Goal: Task Accomplishment & Management: Manage account settings

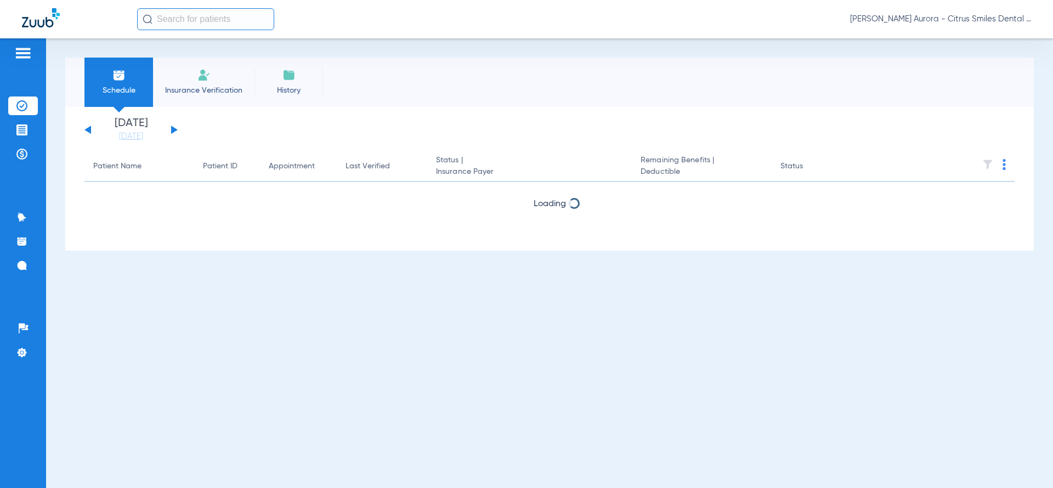
click at [231, 94] on span "Insurance Verification" at bounding box center [203, 90] width 85 height 11
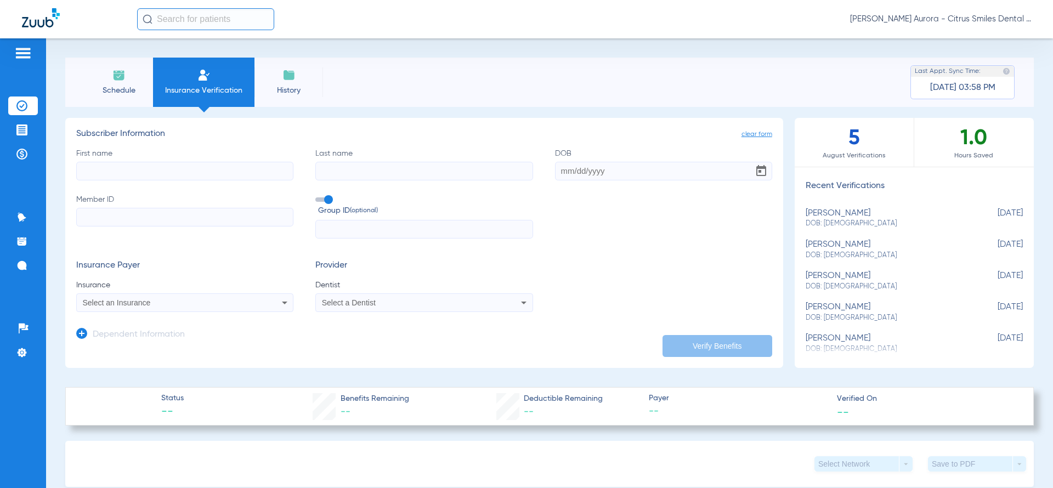
click at [181, 304] on div "Select an Insurance" at bounding box center [165, 303] width 164 height 8
type input "bea"
click at [171, 339] on mat-option "Beam Dental - Ai" at bounding box center [169, 341] width 184 height 18
click at [204, 166] on input "First name" at bounding box center [184, 171] width 217 height 19
type input "jordan"
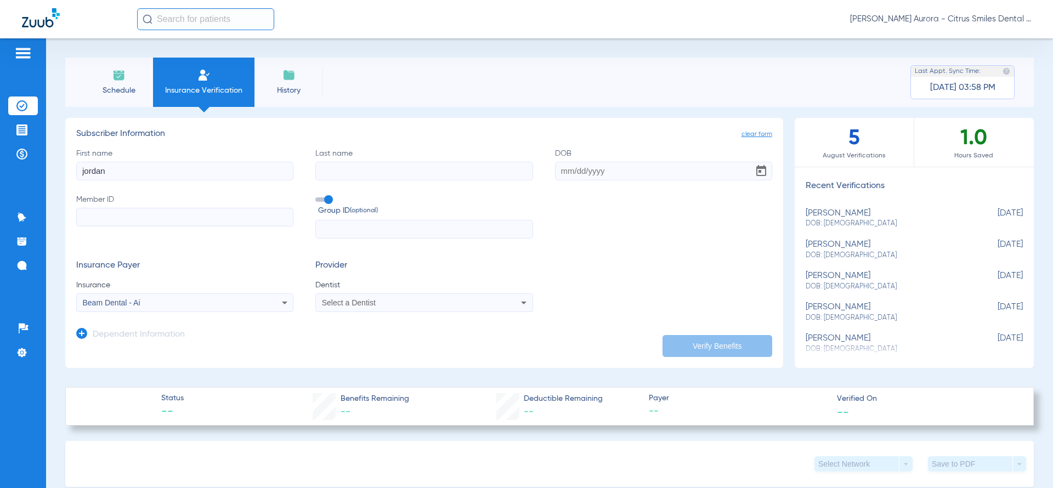
click at [374, 173] on input "Last name" at bounding box center [423, 171] width 217 height 19
type input "franks"
click at [587, 171] on input "DOB" at bounding box center [663, 171] width 217 height 19
click at [329, 199] on span at bounding box center [323, 199] width 16 height 4
click at [317, 196] on input "Group ID (optional)" at bounding box center [317, 196] width 0 height 0
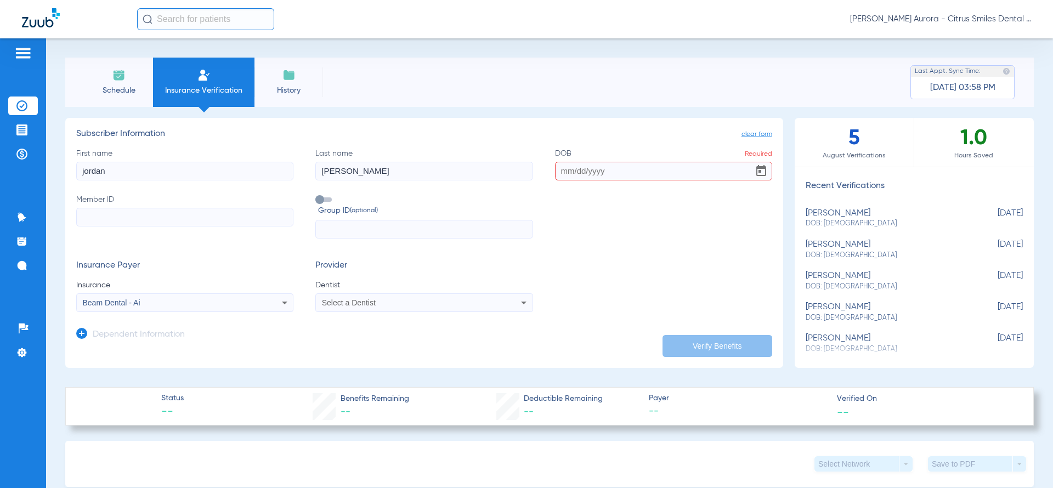
click at [340, 297] on div "Select a Dentist" at bounding box center [424, 302] width 216 height 13
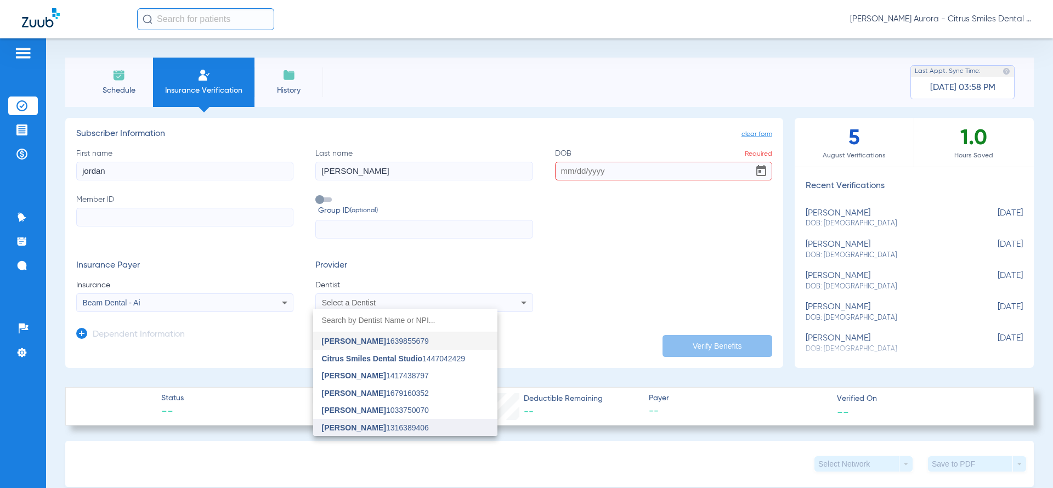
drag, startPoint x: 356, startPoint y: 417, endPoint x: 364, endPoint y: 424, distance: 10.1
click at [364, 424] on div "Jyotiben Gajera 1639855679 Citrus Smiles Dental Studio 1447042429 Jade Mallett …" at bounding box center [405, 372] width 184 height 127
click at [364, 424] on span "Mahima Gupta" at bounding box center [354, 427] width 64 height 9
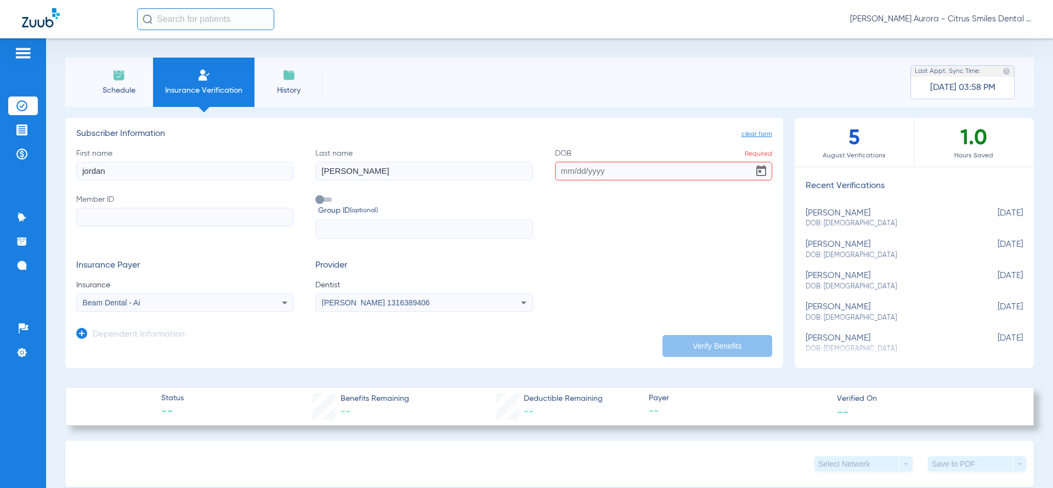
click at [243, 217] on input "Member ID" at bounding box center [184, 217] width 217 height 19
type input "3849335400"
click at [577, 178] on input "DOB Required" at bounding box center [663, 171] width 217 height 19
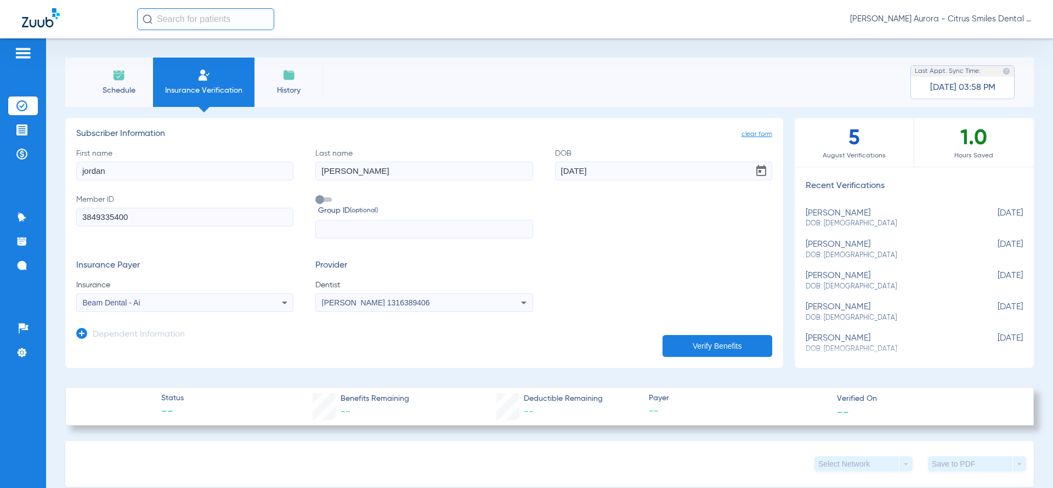
type input "01/05/1999"
click at [696, 342] on button "Verify Benefits" at bounding box center [717, 346] width 110 height 22
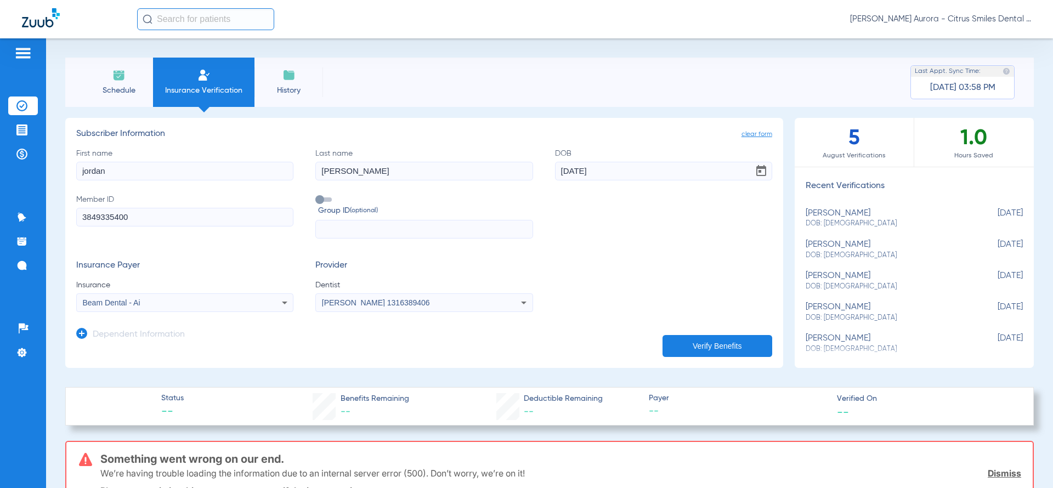
scroll to position [320, 0]
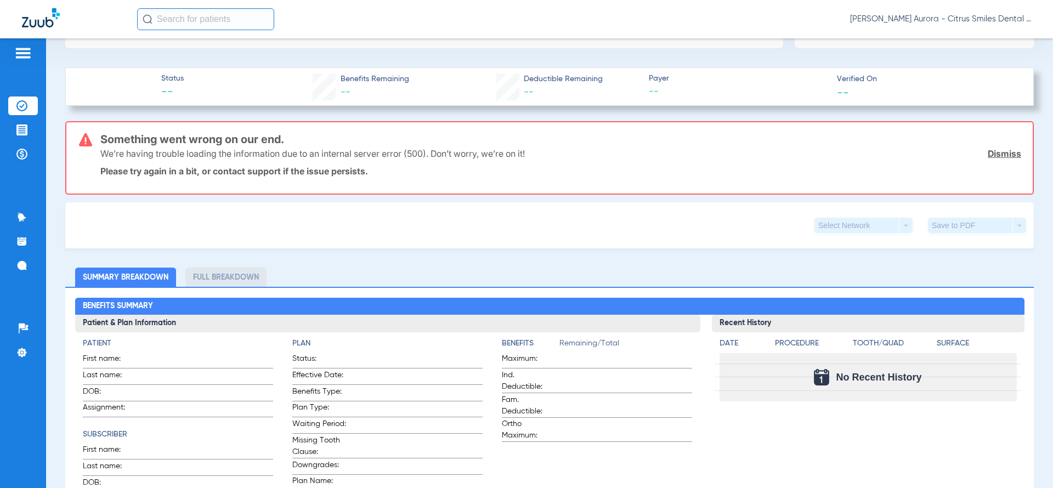
click at [20, 57] on img at bounding box center [23, 53] width 18 height 13
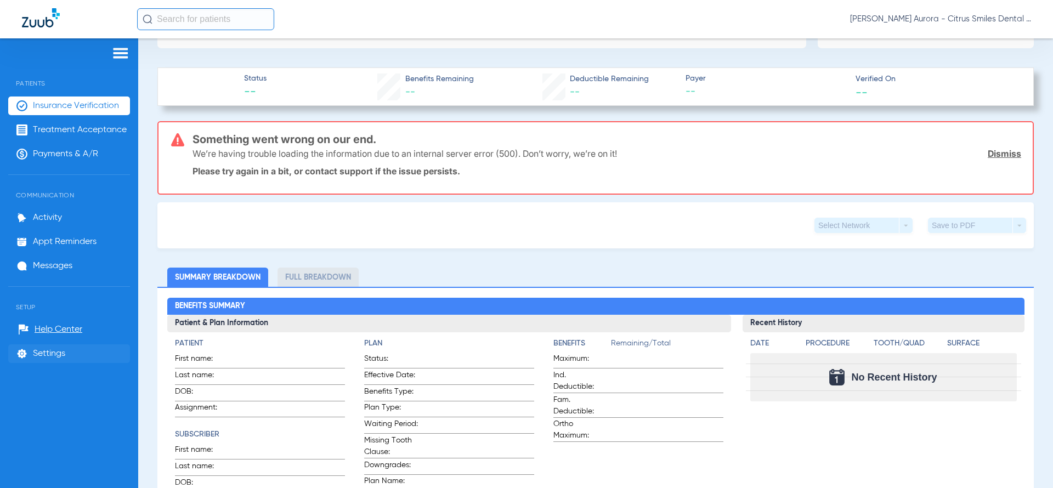
click at [48, 356] on span "Settings" at bounding box center [49, 353] width 32 height 11
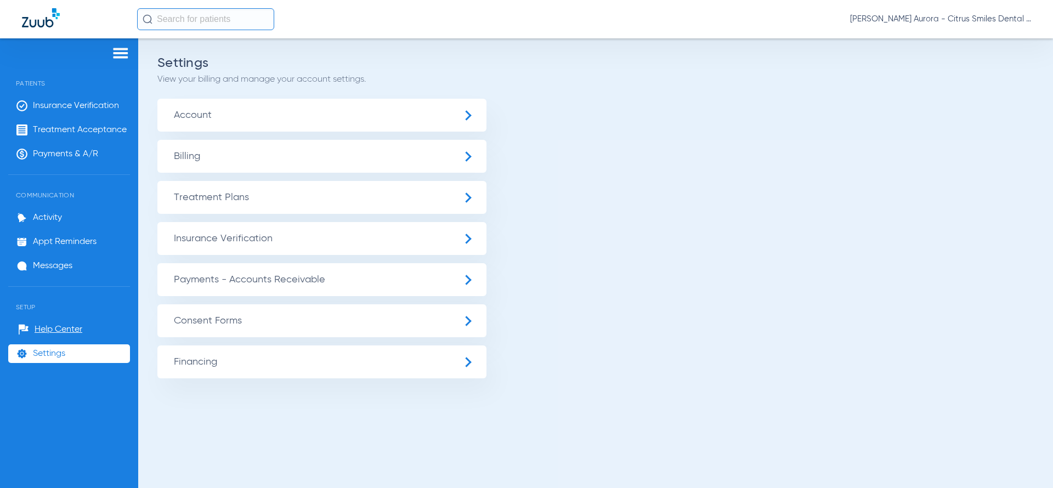
click at [58, 354] on span "Settings" at bounding box center [49, 353] width 32 height 11
click at [355, 237] on span "Insurance Verification" at bounding box center [321, 238] width 329 height 33
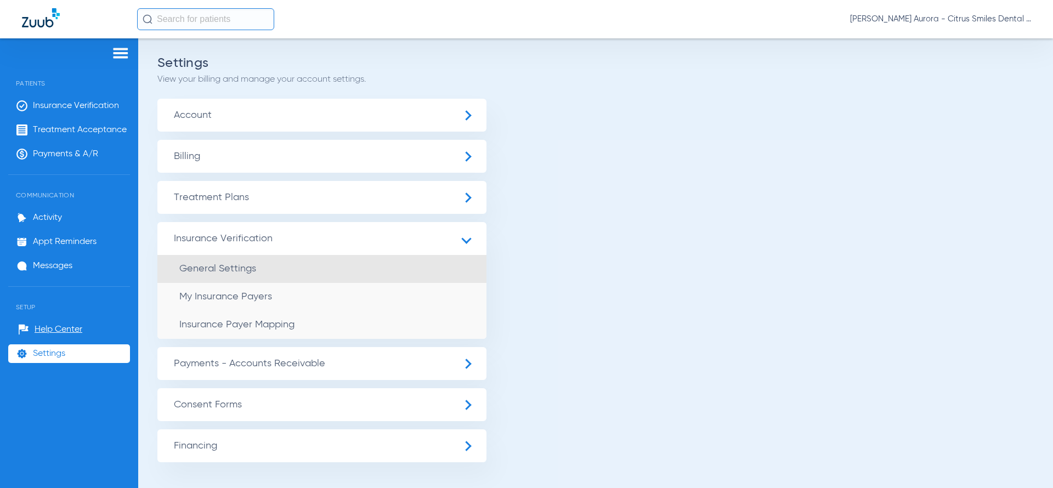
click at [274, 274] on li "General Settings" at bounding box center [321, 269] width 329 height 28
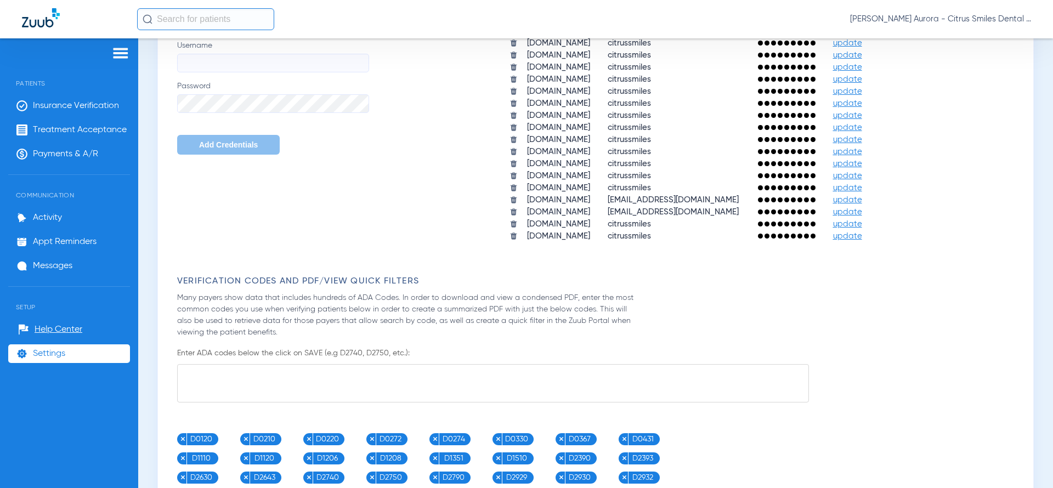
scroll to position [531, 0]
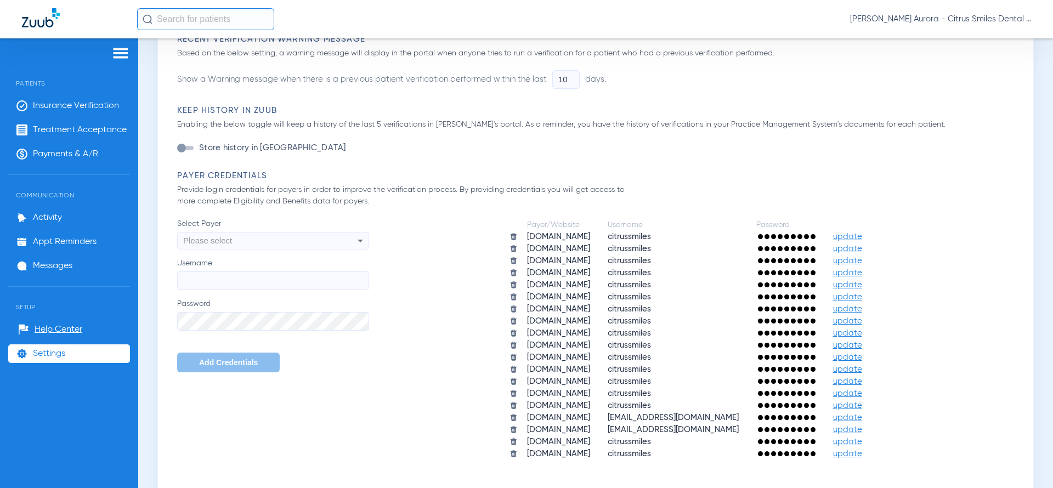
click at [324, 243] on div "Please select" at bounding box center [255, 240] width 144 height 19
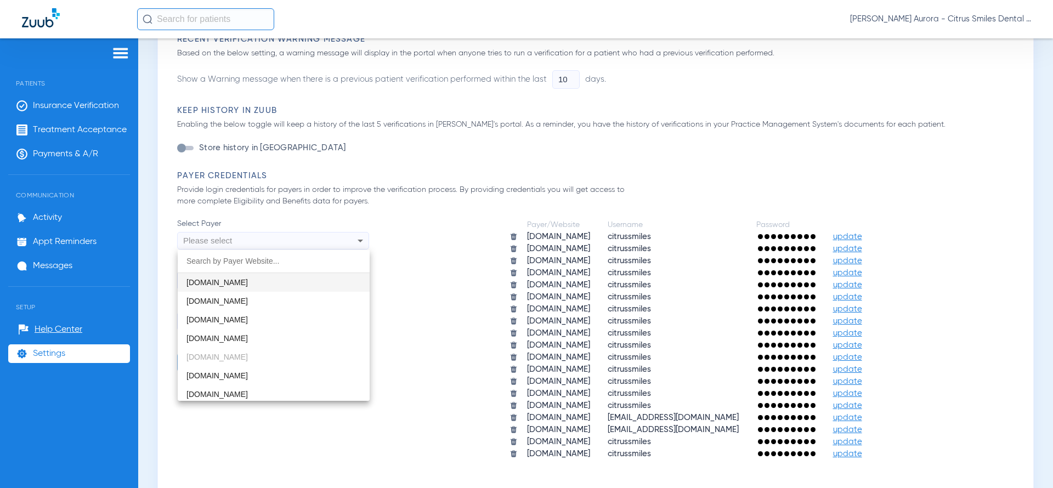
paste input "https://app.beambenefits.com/providers"
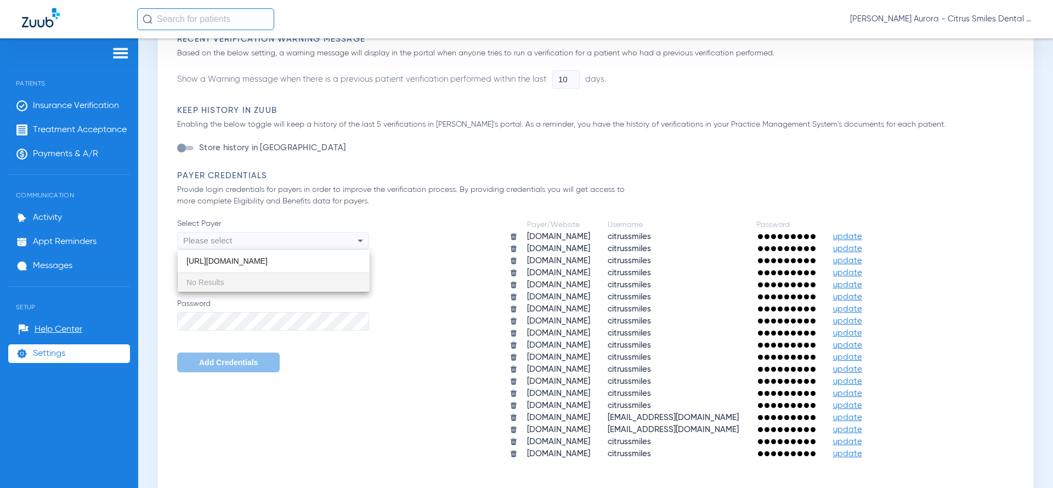
type input "https://app.beambenefits.com/providers"
click at [310, 300] on div at bounding box center [526, 244] width 1053 height 488
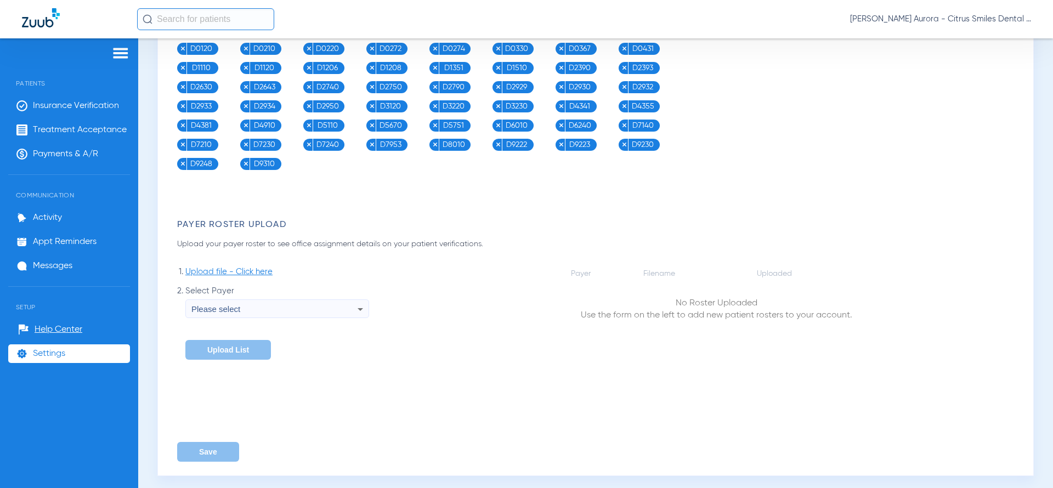
scroll to position [1145, 0]
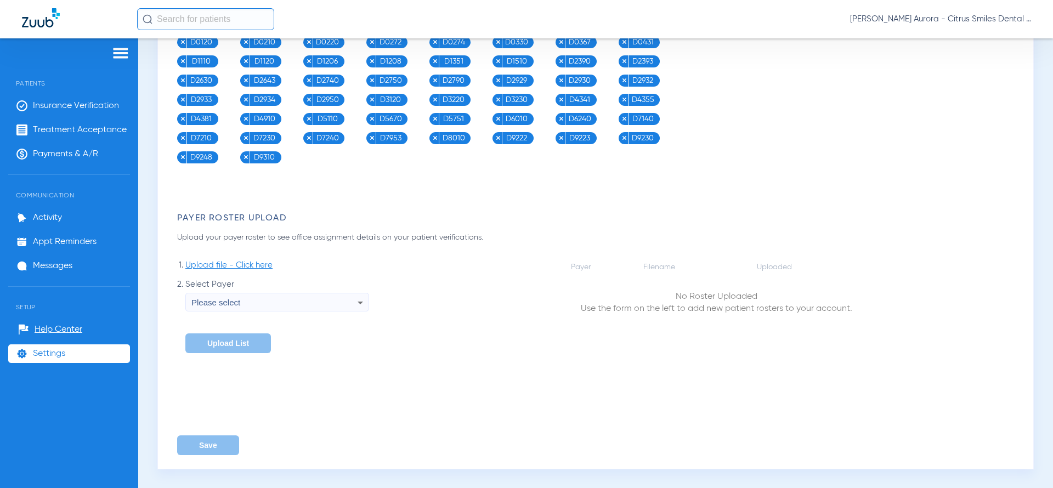
click at [320, 302] on div "Please select" at bounding box center [274, 302] width 166 height 19
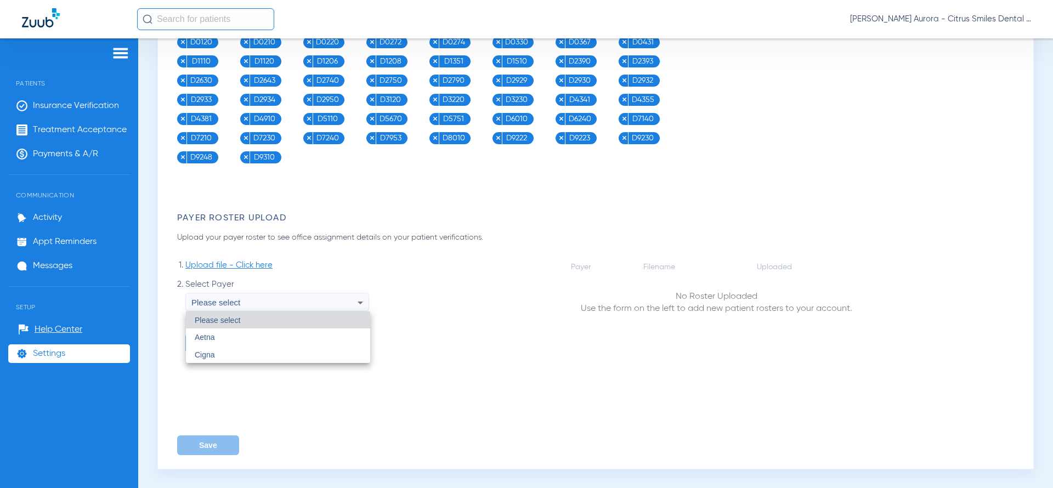
click at [512, 293] on div at bounding box center [526, 244] width 1053 height 488
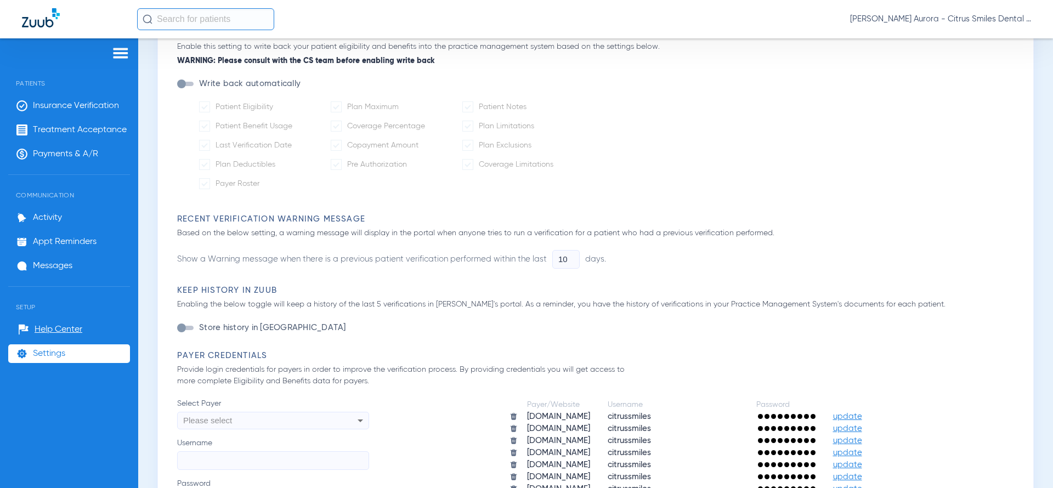
scroll to position [0, 0]
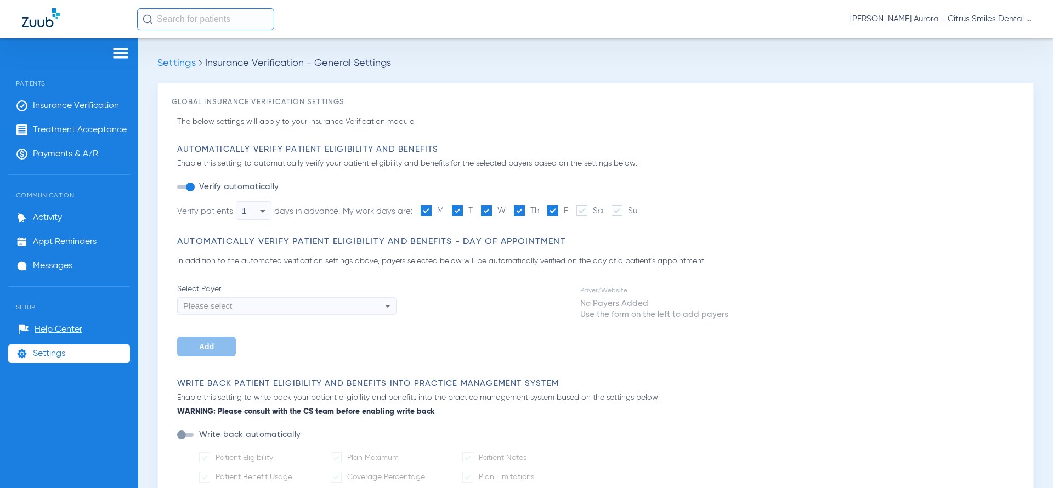
click at [173, 66] on span "Settings" at bounding box center [176, 63] width 38 height 10
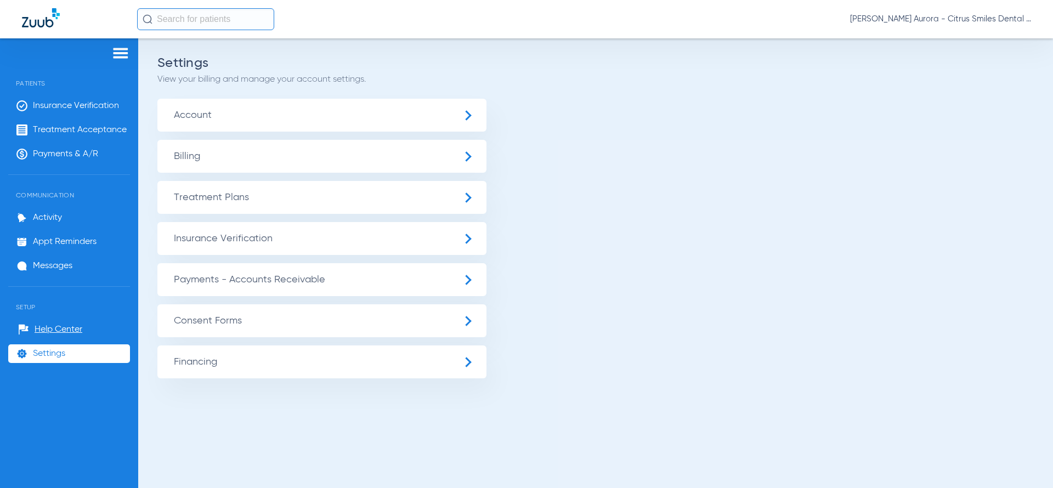
click at [287, 227] on span "Insurance Verification" at bounding box center [321, 238] width 329 height 33
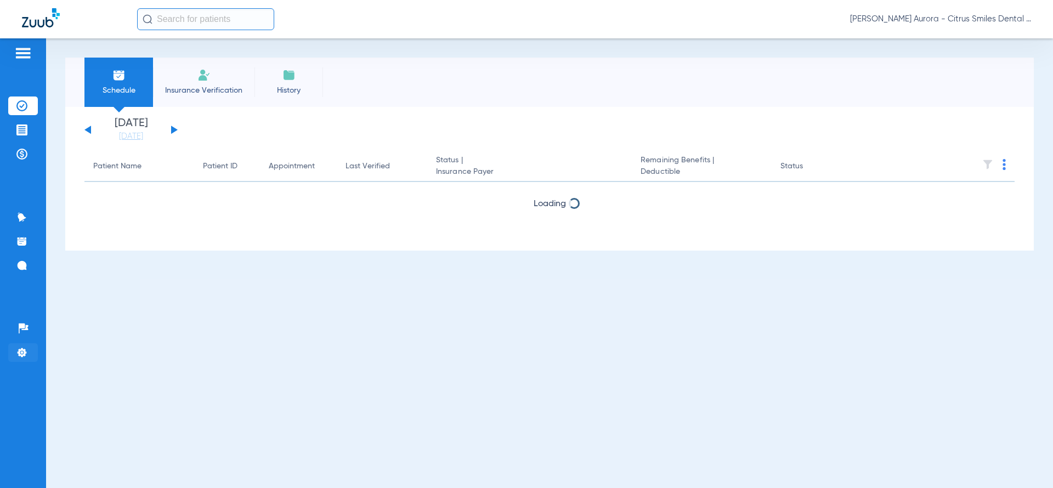
click at [20, 356] on img at bounding box center [21, 352] width 11 height 11
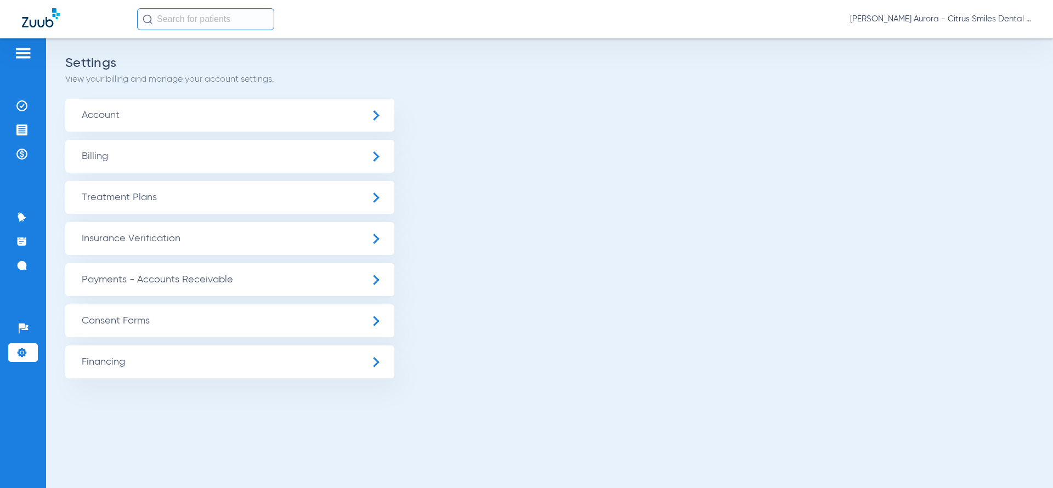
click at [148, 242] on span "Insurance Verification" at bounding box center [229, 238] width 329 height 33
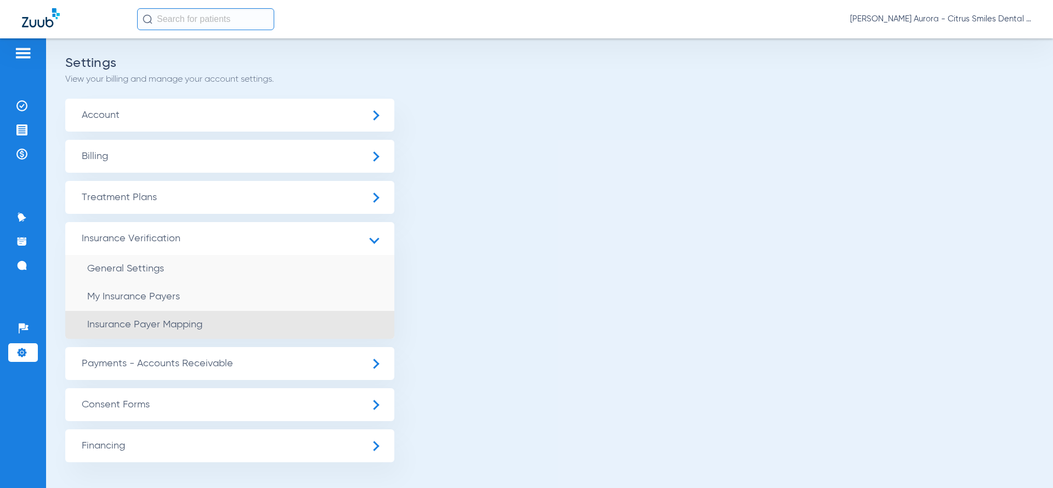
click at [146, 330] on span "Insurance Payer Mapping" at bounding box center [144, 325] width 115 height 10
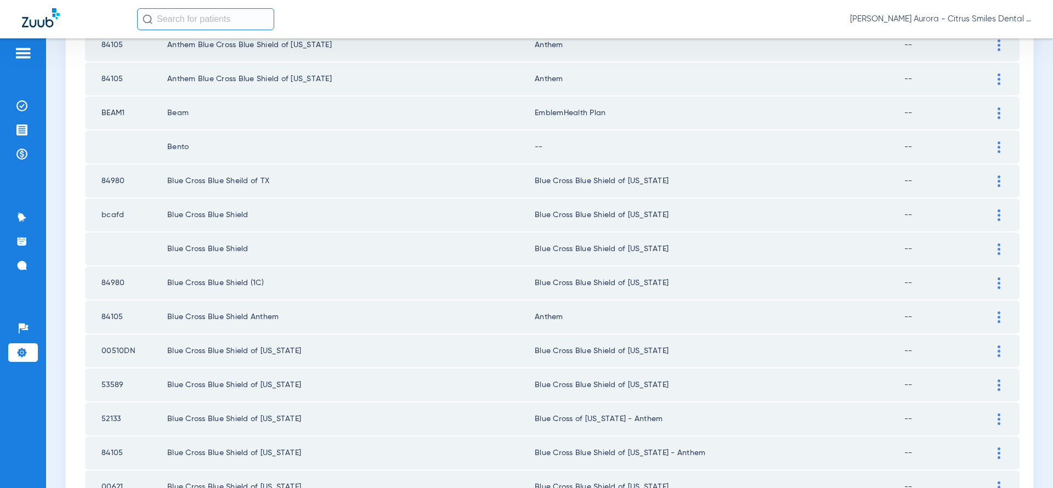
scroll to position [748, 0]
drag, startPoint x: 540, startPoint y: 116, endPoint x: 951, endPoint y: 128, distance: 410.9
click at [951, 128] on tr "BEAM1 Beam EmblemHealth Plan --" at bounding box center [552, 115] width 934 height 33
click at [989, 116] on div at bounding box center [998, 116] width 19 height 12
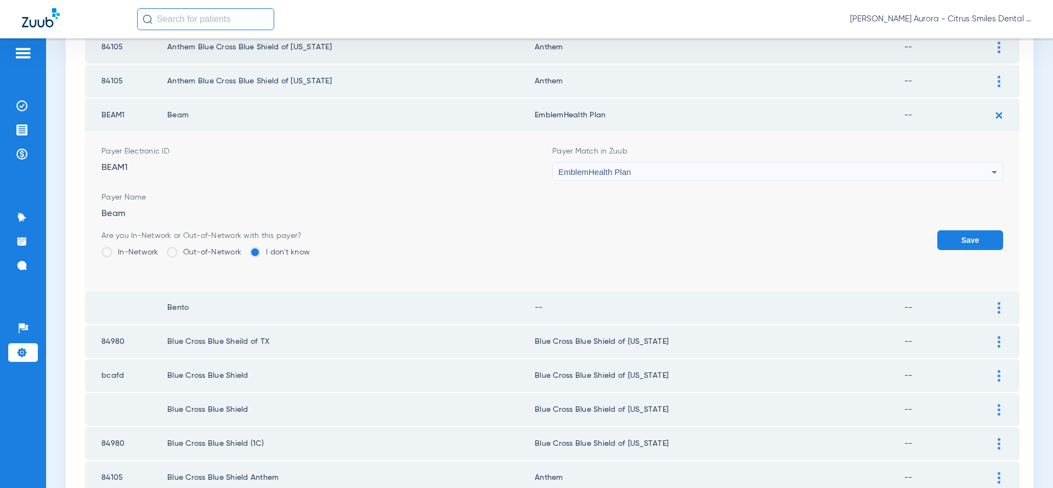
click at [632, 169] on div "EmblemHealth Plan" at bounding box center [774, 172] width 433 height 19
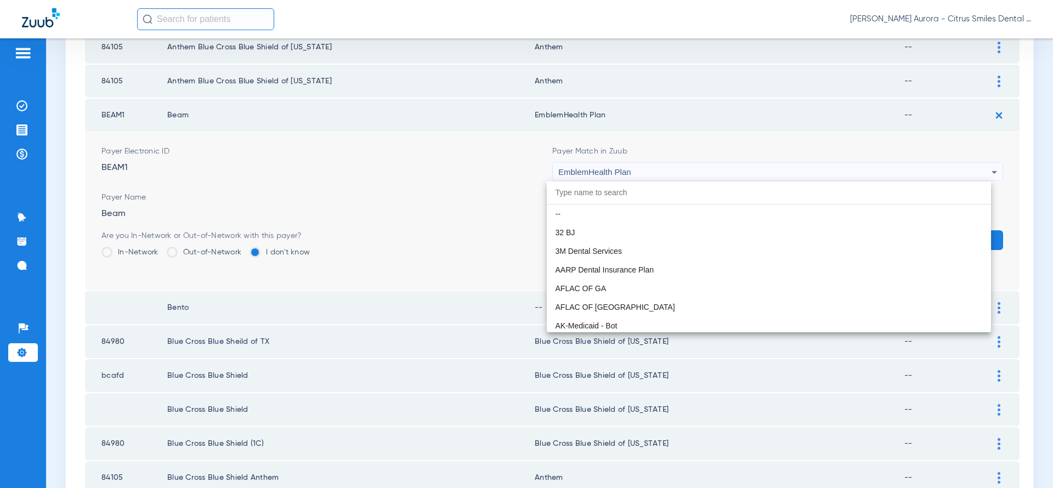
scroll to position [3601, 0]
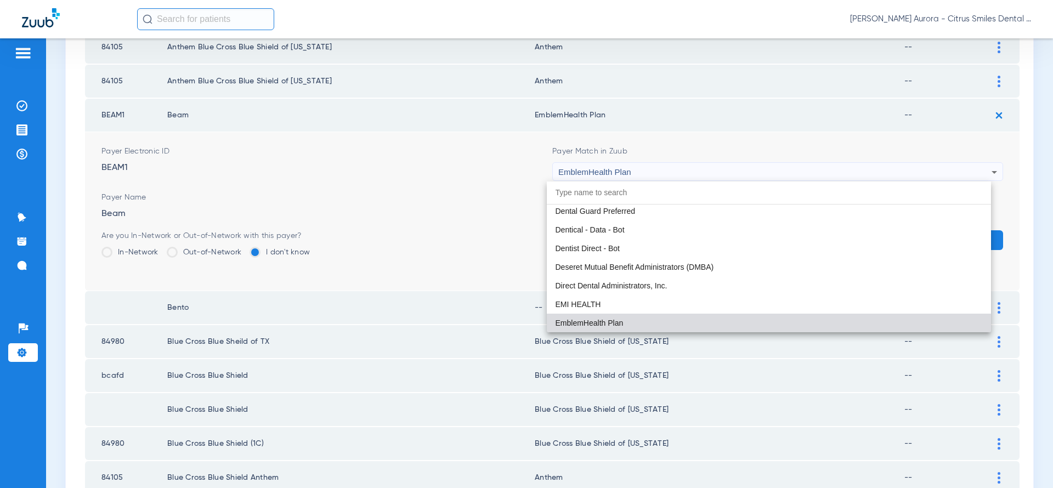
click at [635, 174] on div at bounding box center [526, 244] width 1053 height 488
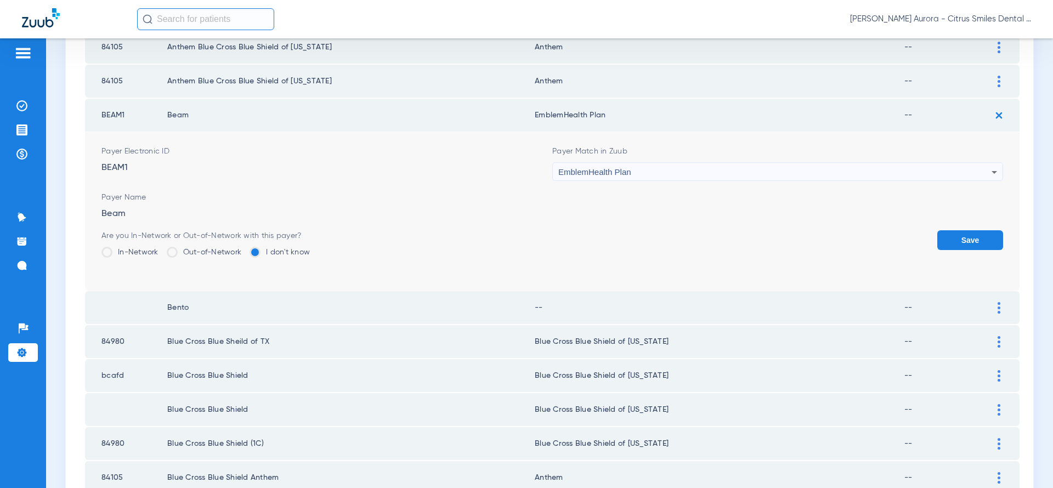
click at [638, 174] on div "EmblemHealth Plan" at bounding box center [774, 172] width 433 height 19
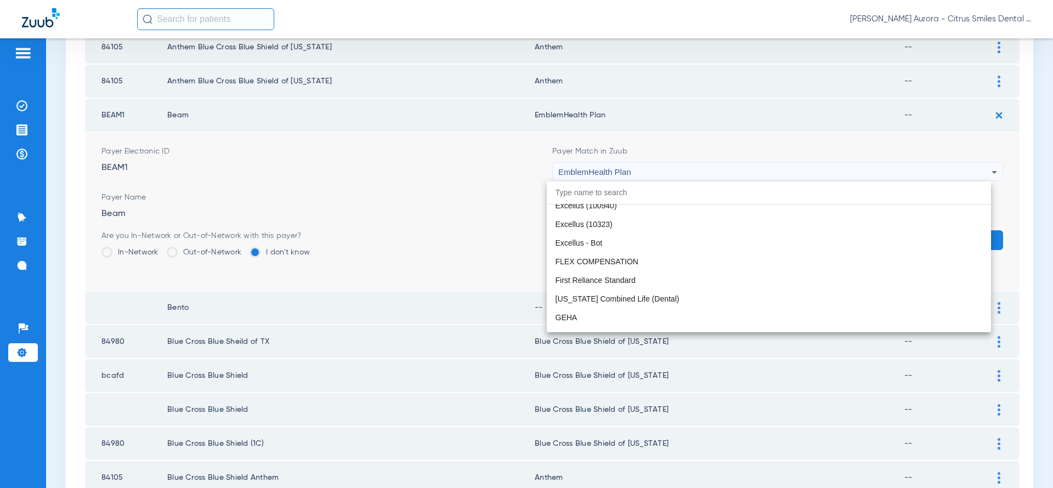
type input "e"
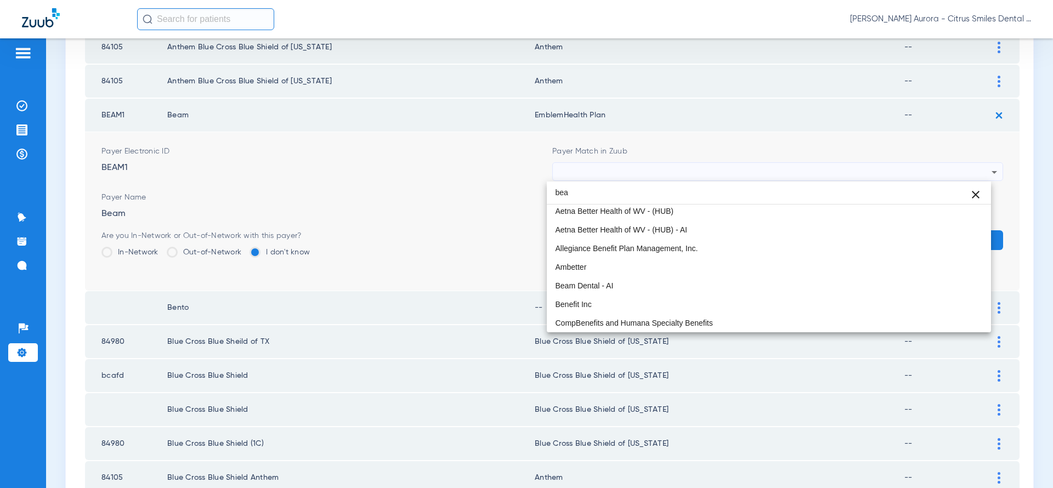
scroll to position [0, 0]
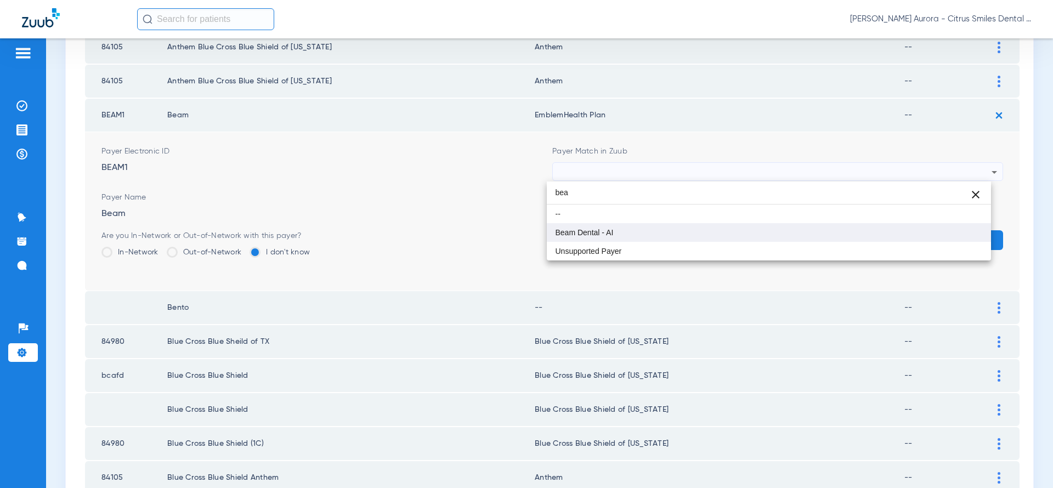
type input "bea"
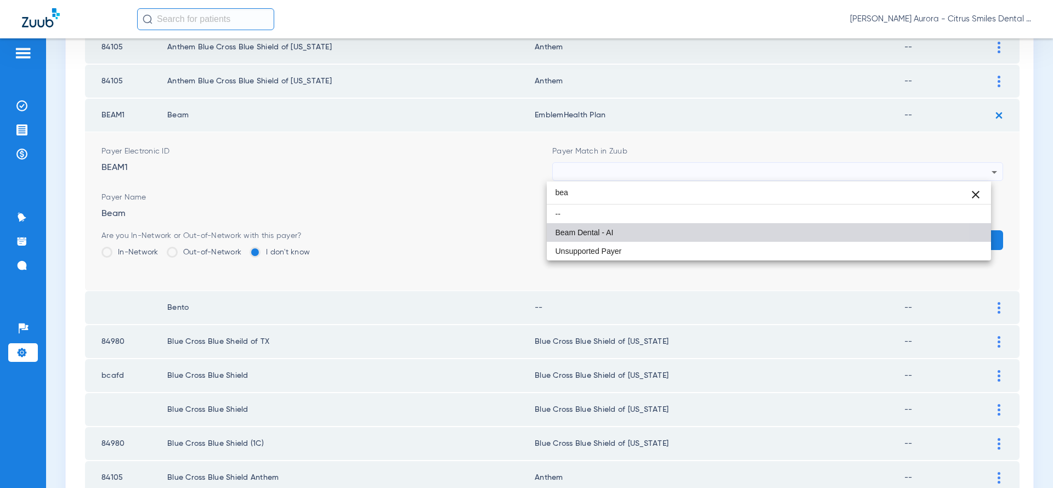
click at [632, 228] on mat-option "Beam Dental - AI" at bounding box center [769, 232] width 445 height 19
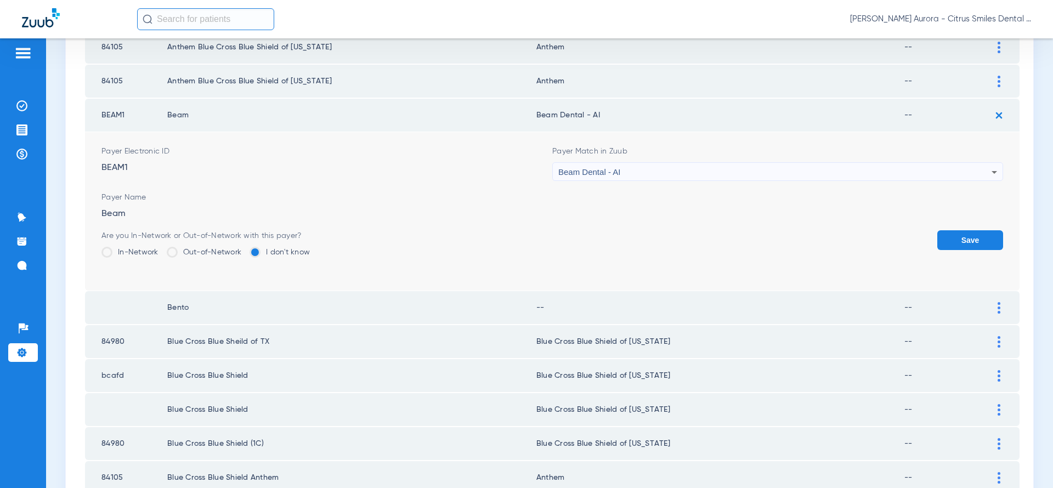
click at [948, 239] on button "Save" at bounding box center [970, 240] width 66 height 20
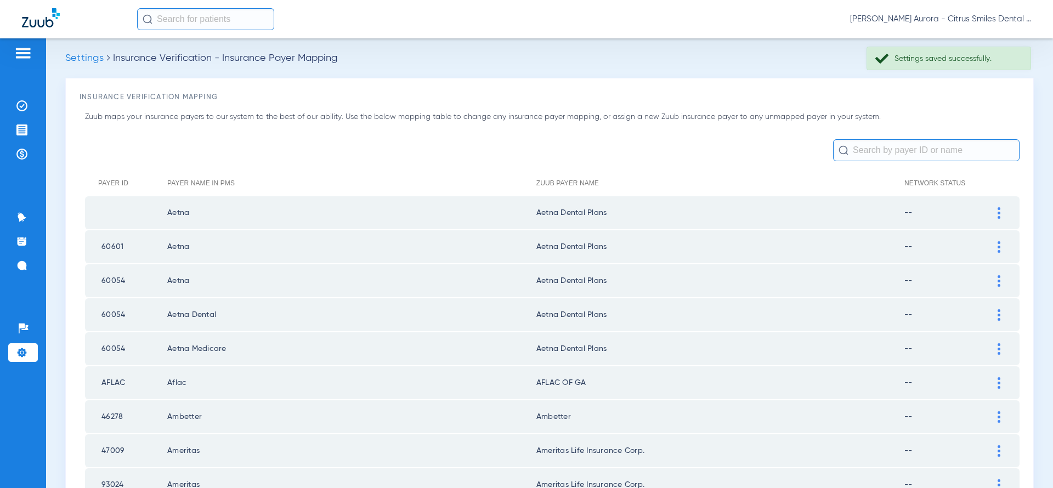
scroll to position [32, 0]
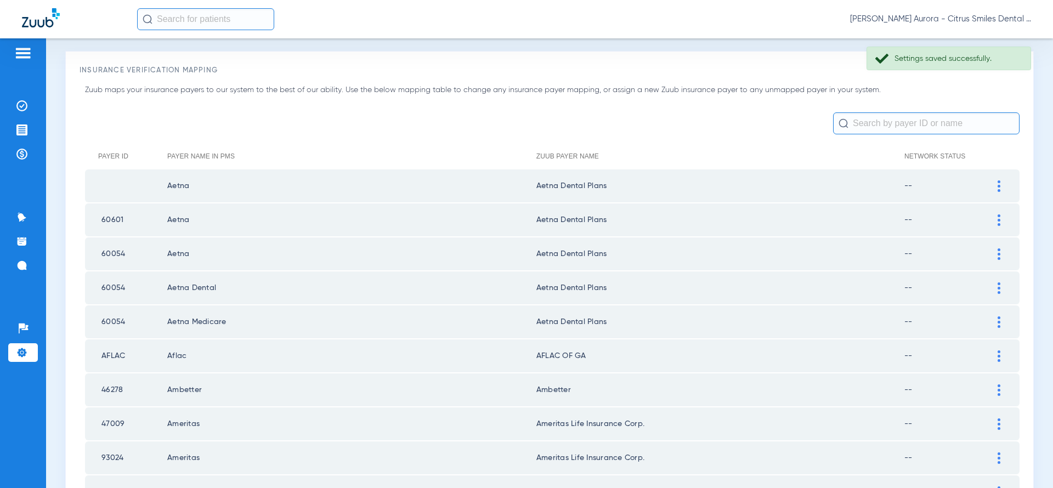
click at [26, 348] on img at bounding box center [21, 352] width 11 height 11
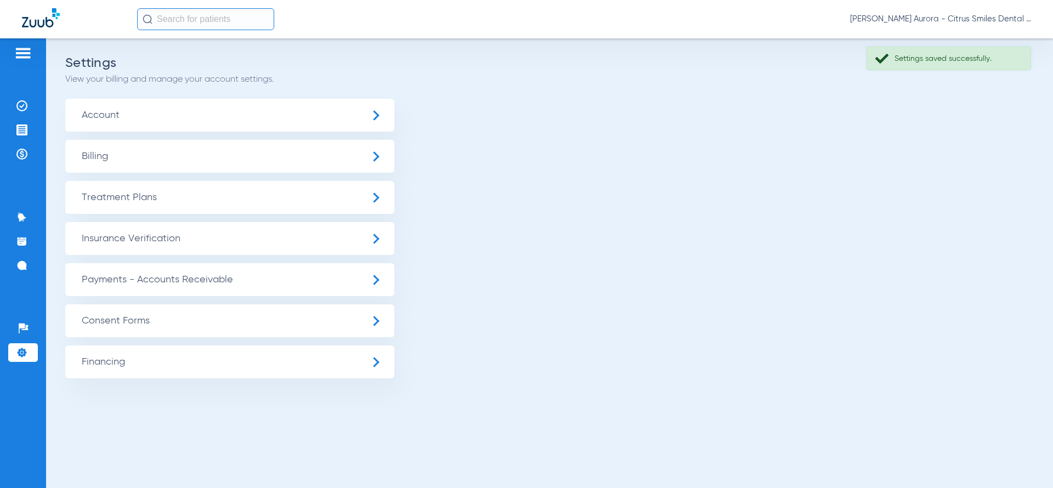
click at [184, 236] on span "Insurance Verification" at bounding box center [229, 238] width 329 height 33
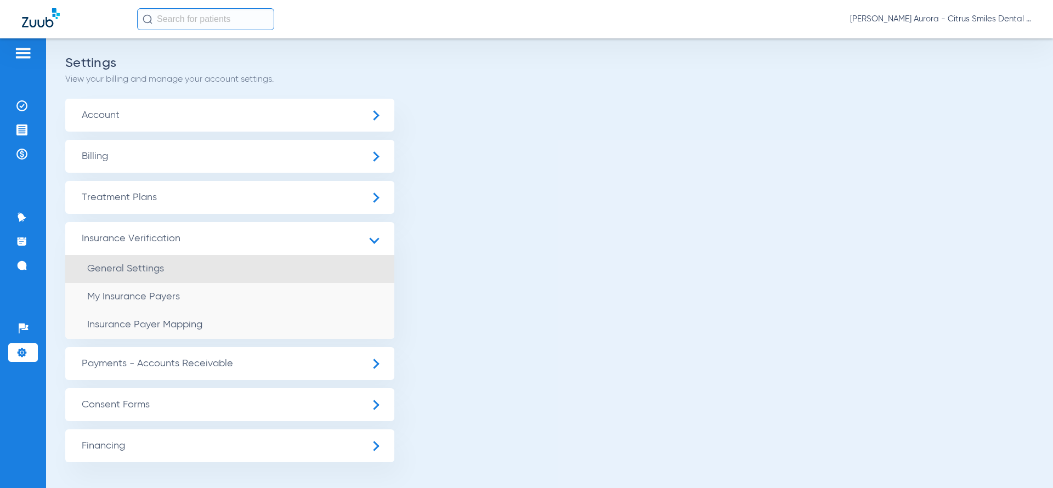
click at [156, 275] on li "General Settings" at bounding box center [229, 269] width 329 height 28
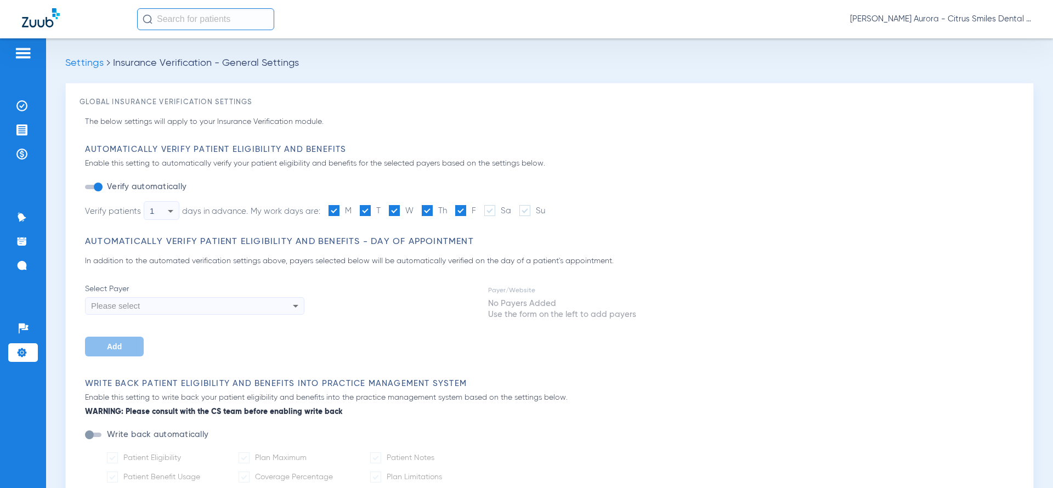
click at [21, 352] on img at bounding box center [21, 352] width 11 height 11
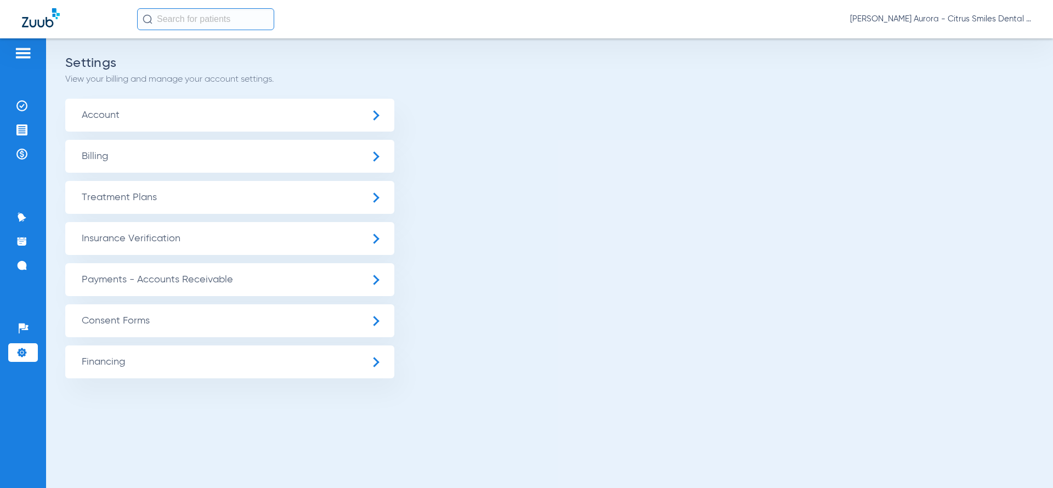
click at [149, 233] on span "Insurance Verification" at bounding box center [229, 238] width 329 height 33
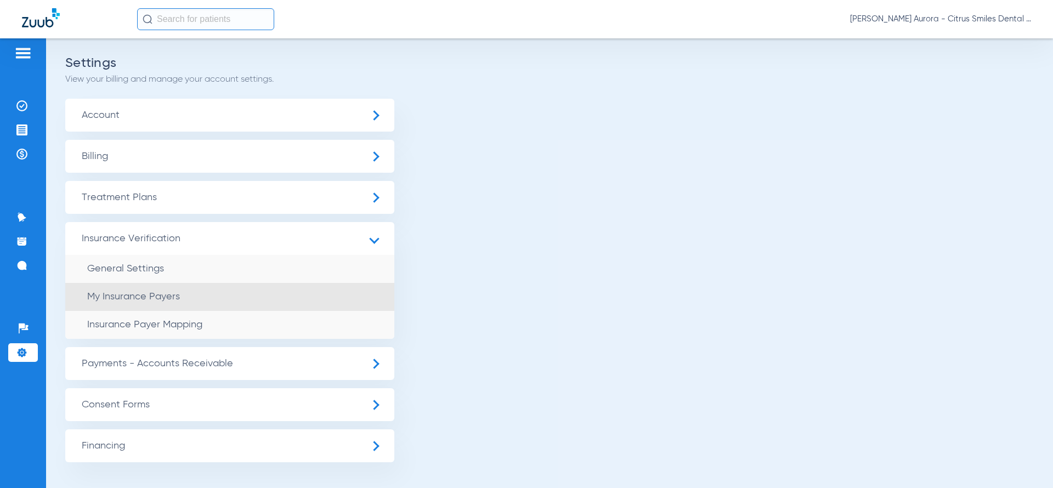
click at [134, 292] on span "My Insurance Payers" at bounding box center [133, 297] width 93 height 10
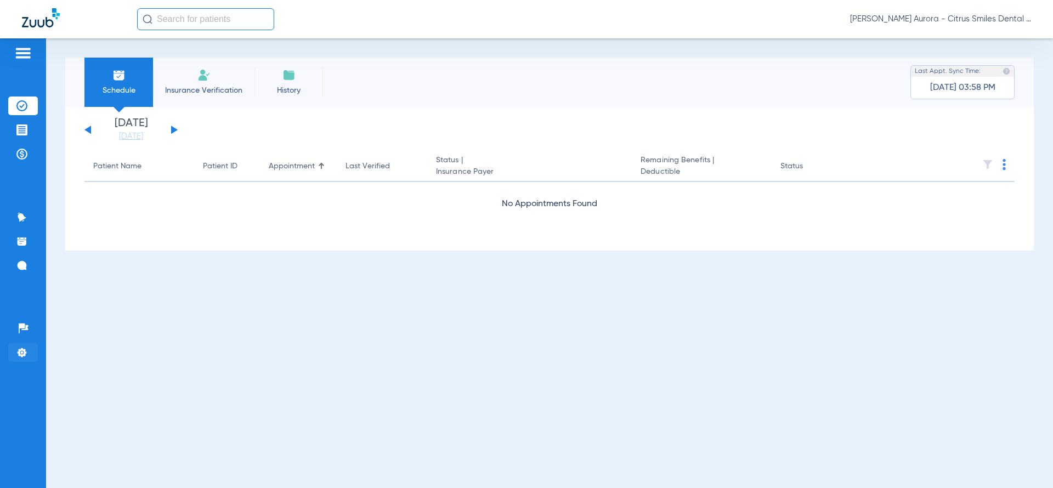
click at [26, 353] on img at bounding box center [21, 352] width 11 height 11
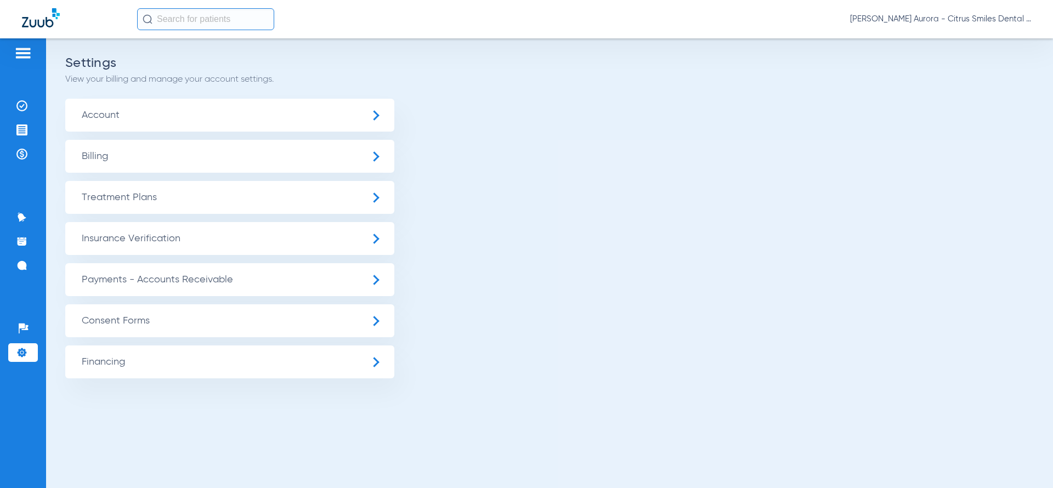
click at [152, 245] on span "Insurance Verification" at bounding box center [229, 238] width 329 height 33
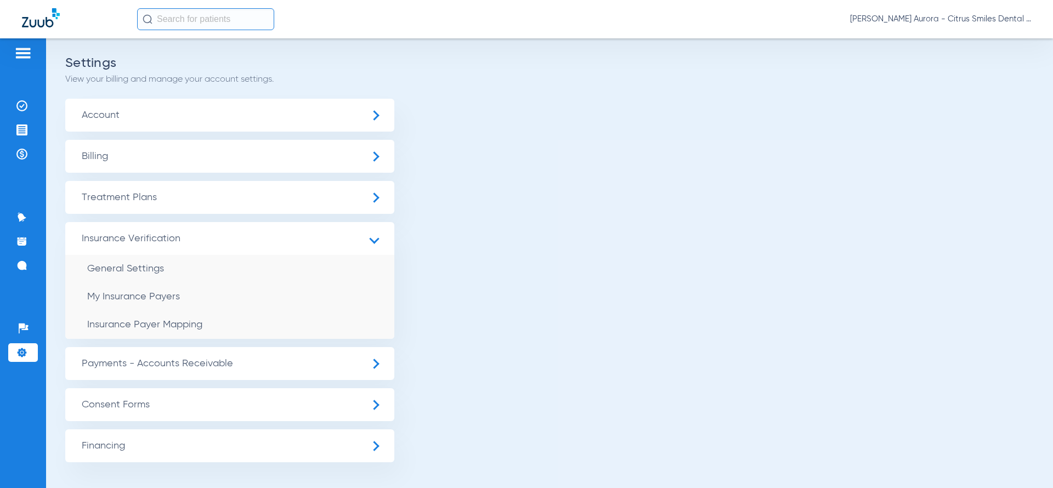
click at [180, 128] on span "Account" at bounding box center [229, 115] width 329 height 33
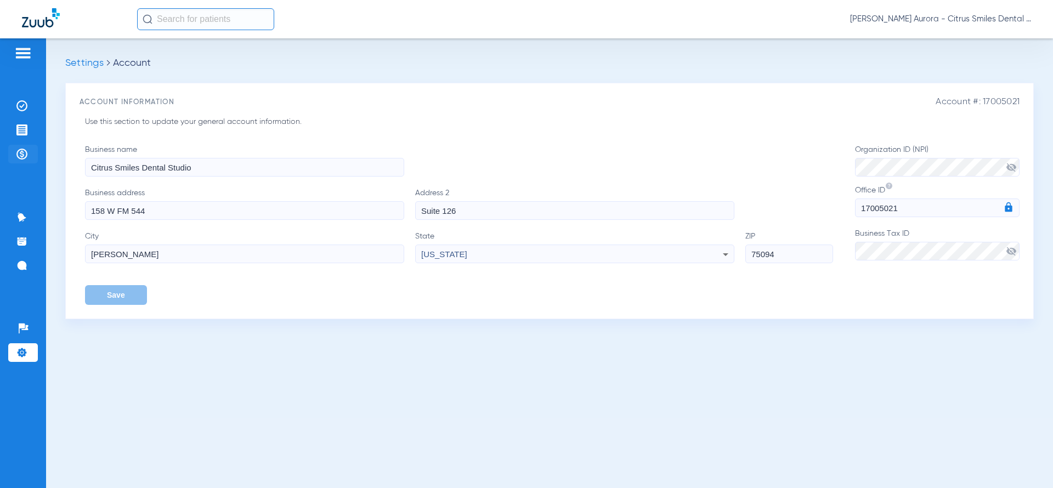
click at [30, 150] on li "Payments & A/R" at bounding box center [23, 154] width 30 height 19
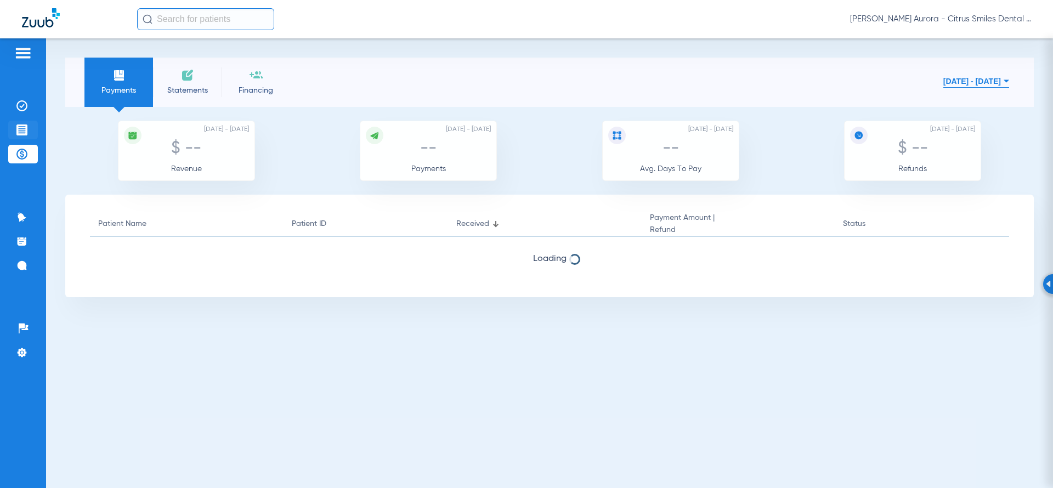
click at [24, 128] on img at bounding box center [21, 129] width 11 height 11
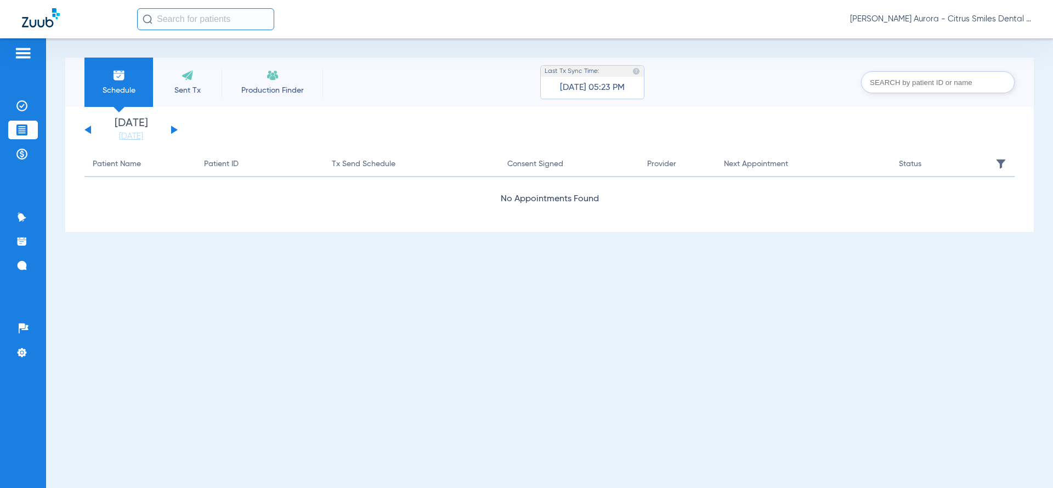
click at [27, 93] on div "Patients Insurance Verification Treatment Acceptance Payments & A/R Communicati…" at bounding box center [23, 282] width 46 height 488
click at [23, 101] on img at bounding box center [21, 105] width 11 height 11
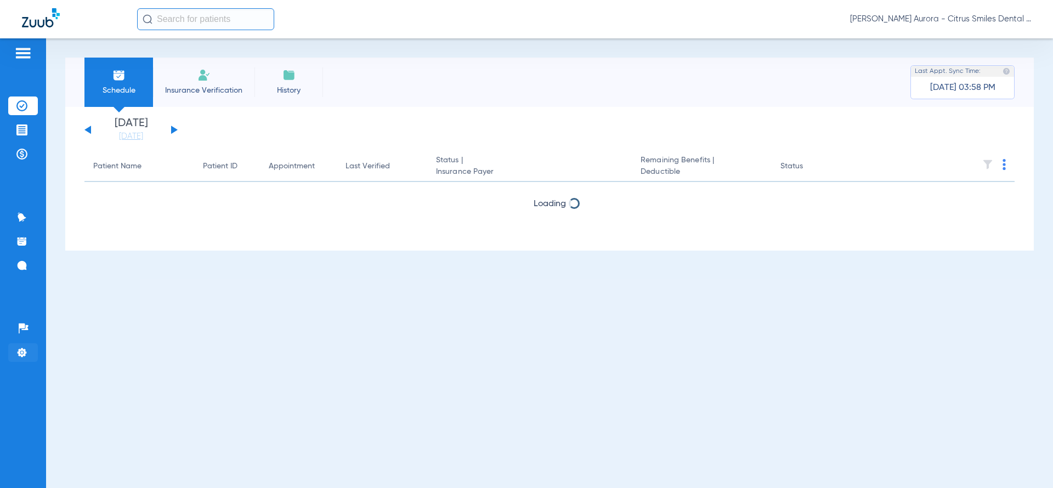
click at [21, 350] on img at bounding box center [21, 352] width 11 height 11
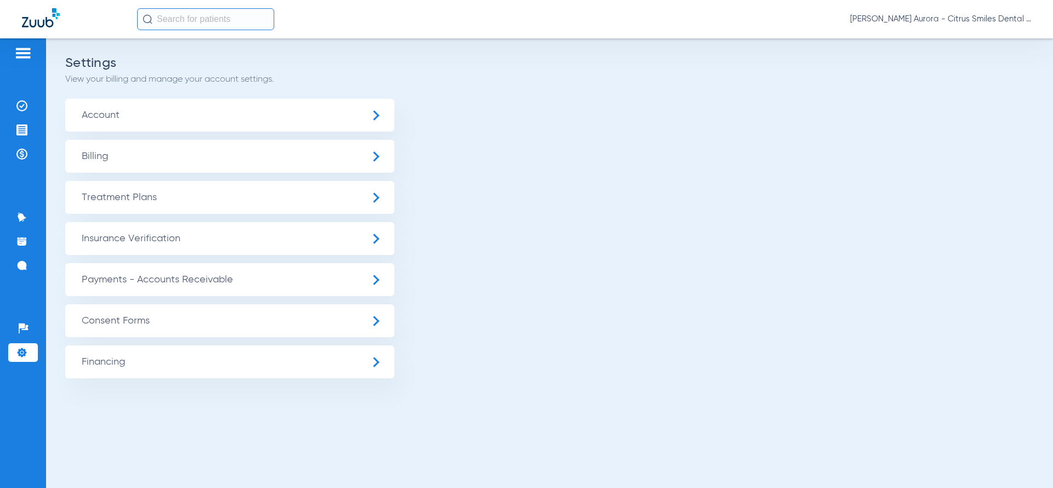
click at [298, 242] on span "Insurance Verification" at bounding box center [229, 238] width 329 height 33
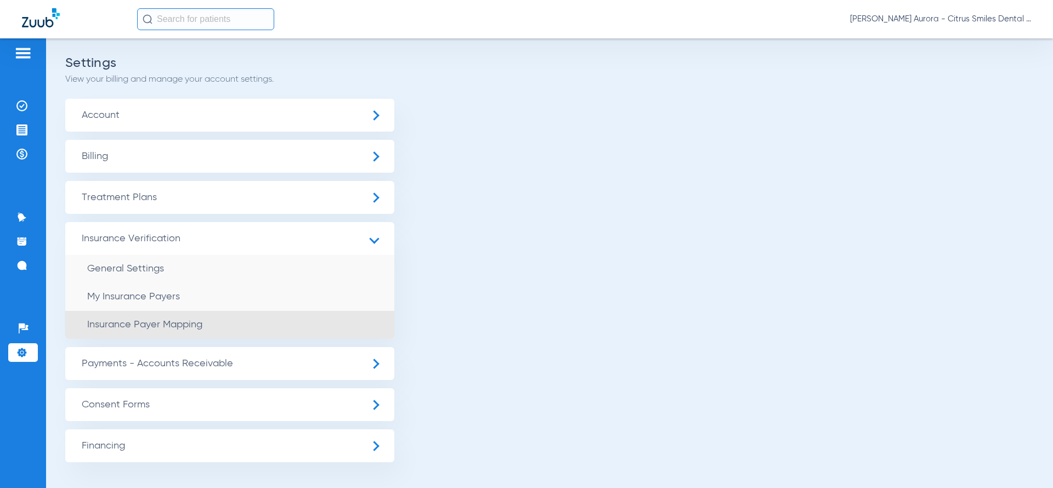
click at [205, 312] on li "Insurance Payer Mapping" at bounding box center [229, 325] width 329 height 28
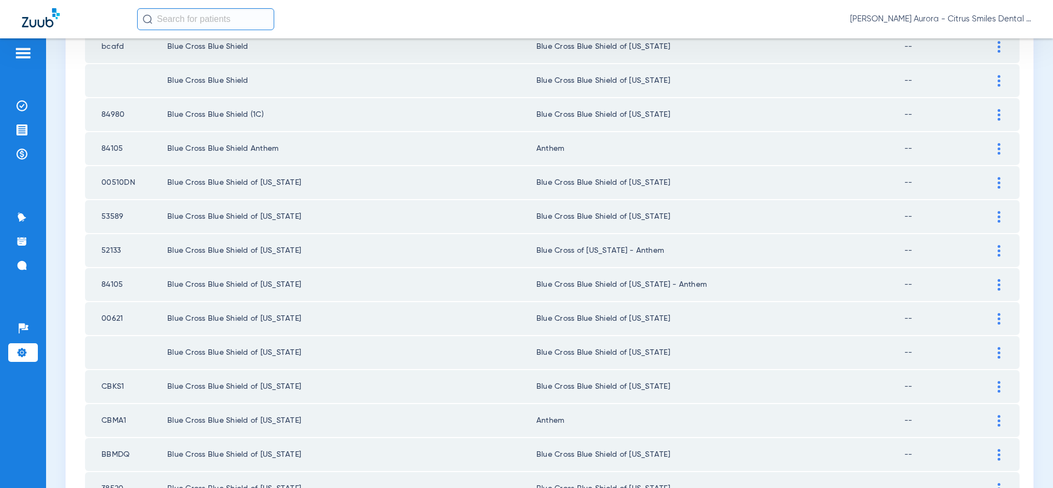
scroll to position [566, 0]
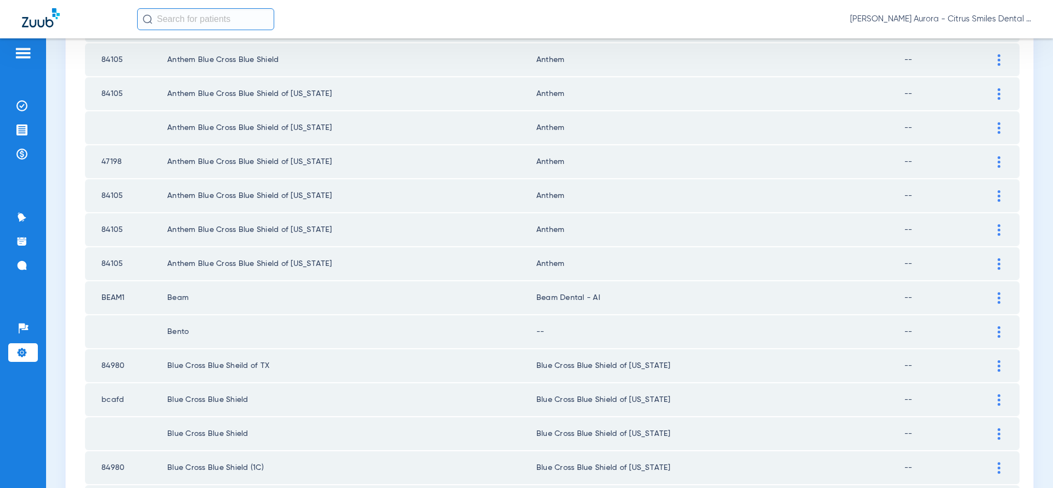
click at [181, 312] on td "Beam" at bounding box center [351, 297] width 369 height 33
click at [989, 302] on div at bounding box center [998, 298] width 19 height 12
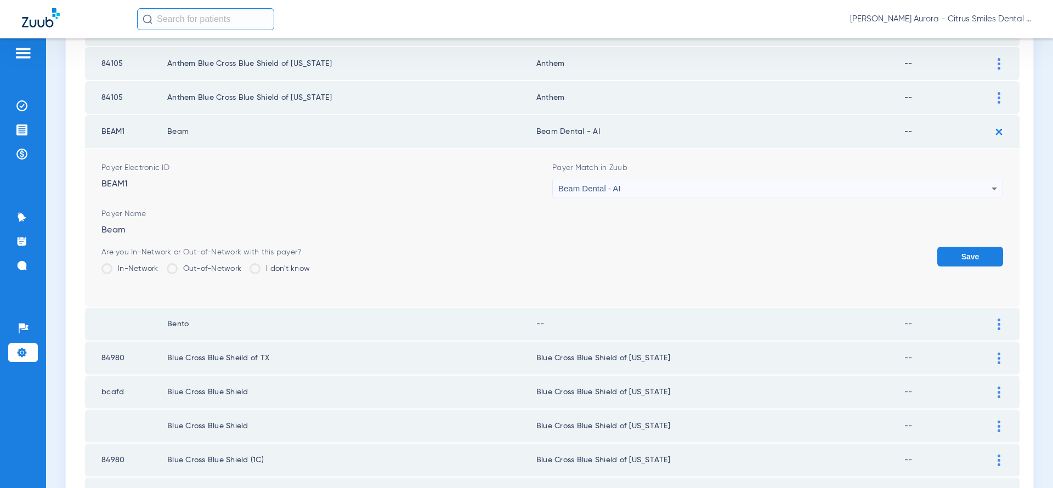
scroll to position [752, 0]
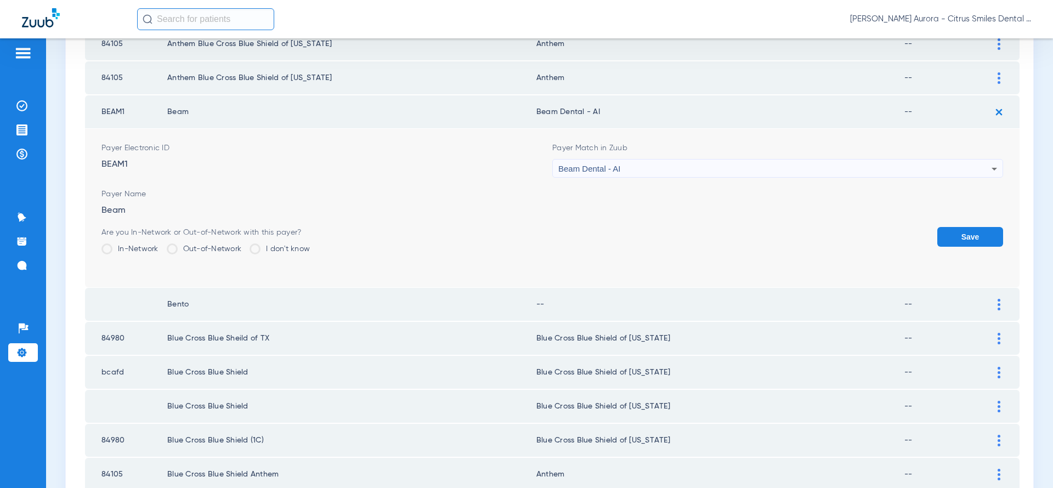
click at [568, 199] on span "Payer Name" at bounding box center [551, 194] width 901 height 11
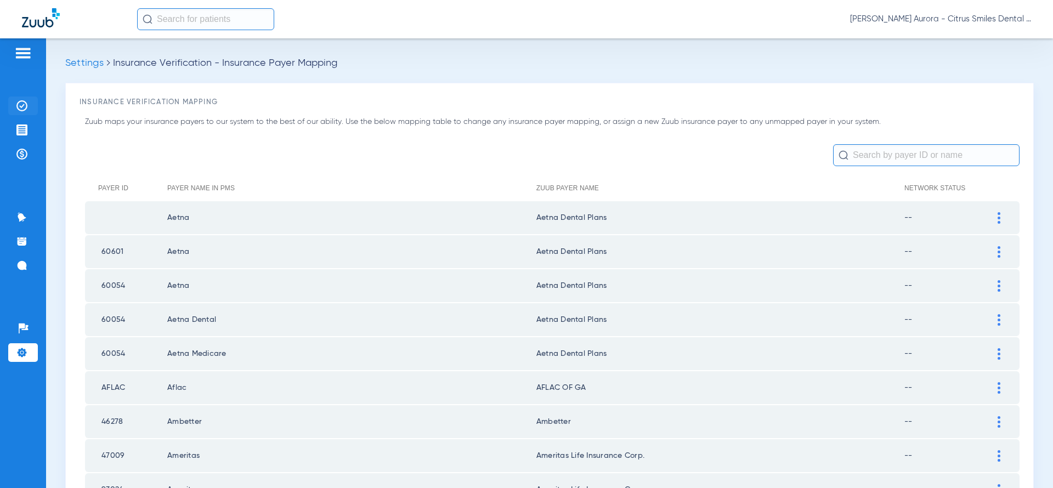
click at [14, 103] on li "Insurance Verification" at bounding box center [23, 106] width 30 height 19
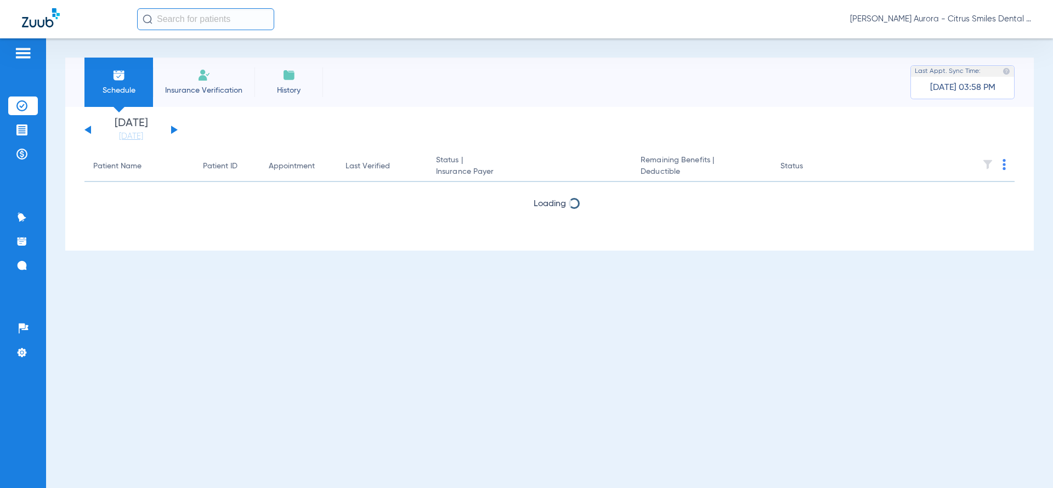
click at [16, 139] on ul "Insurance Verification Treatment Acceptance Payments & A/R" at bounding box center [23, 136] width 30 height 78
click at [20, 132] on img at bounding box center [21, 129] width 11 height 11
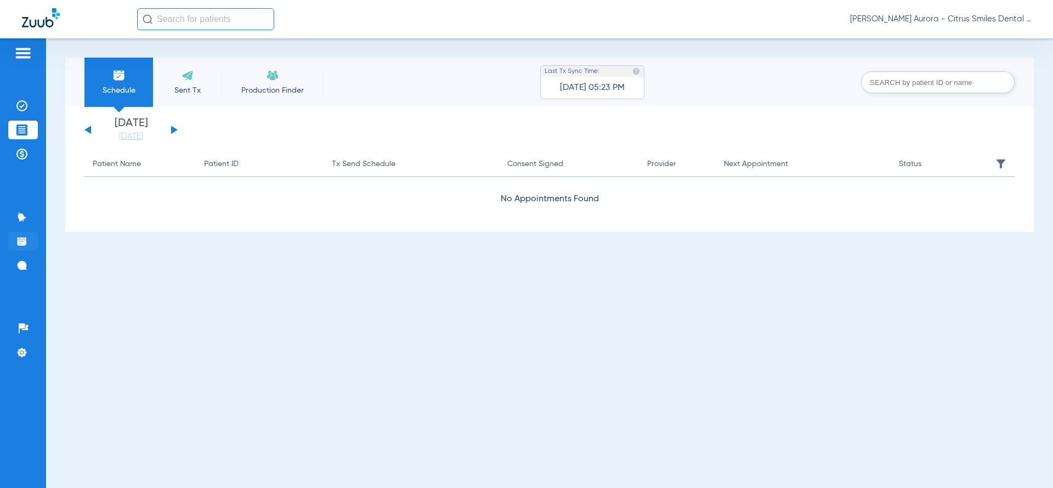
click at [25, 241] on img at bounding box center [21, 241] width 11 height 11
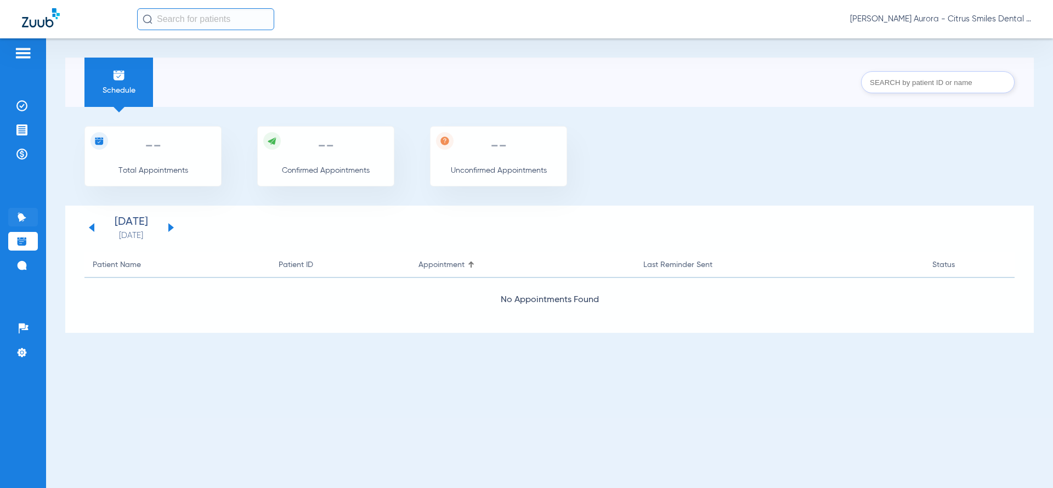
click at [24, 220] on img at bounding box center [21, 217] width 11 height 11
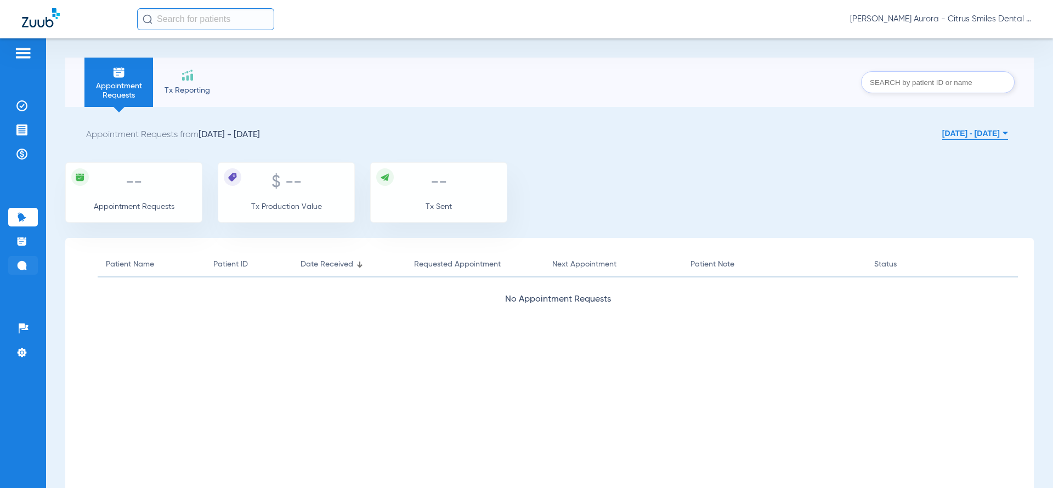
click at [24, 264] on img at bounding box center [21, 265] width 11 height 11
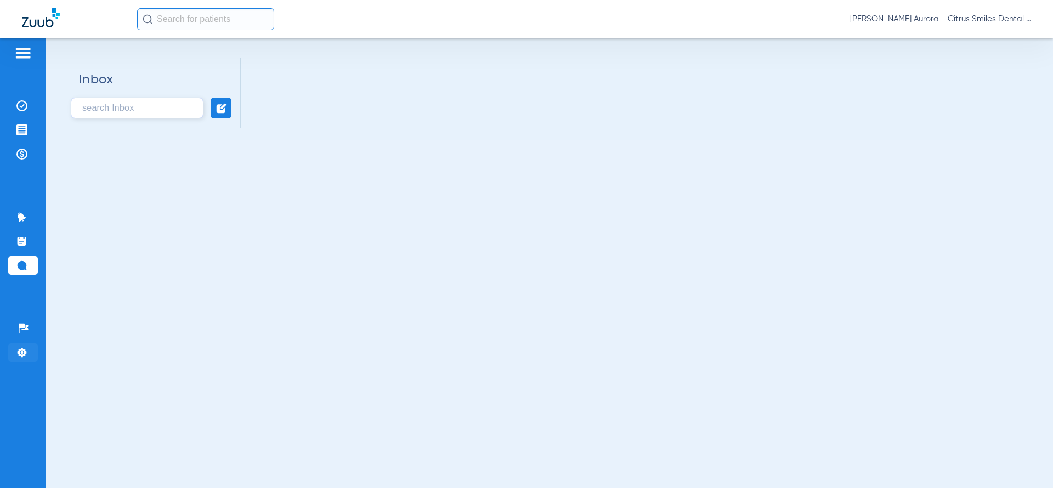
click at [23, 349] on img at bounding box center [21, 352] width 11 height 11
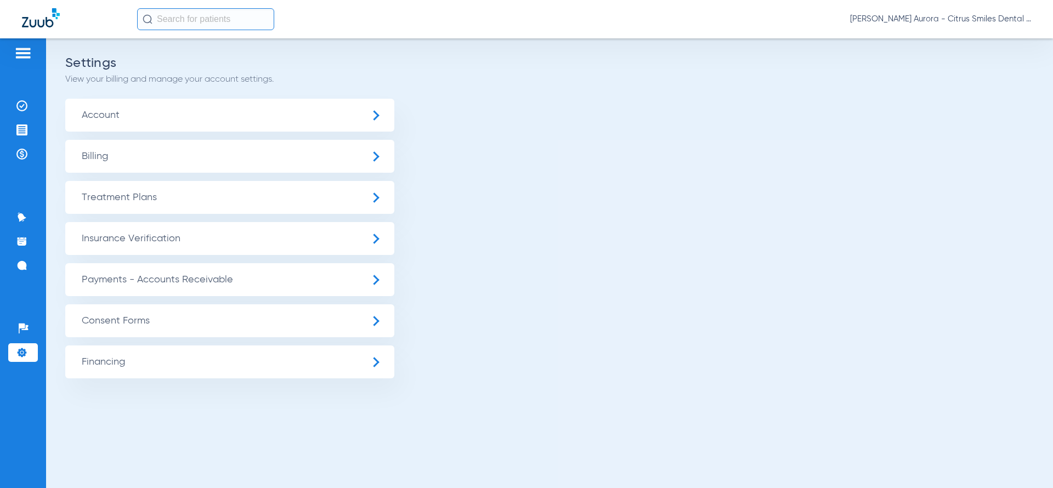
click at [355, 230] on span "Insurance Verification" at bounding box center [229, 238] width 329 height 33
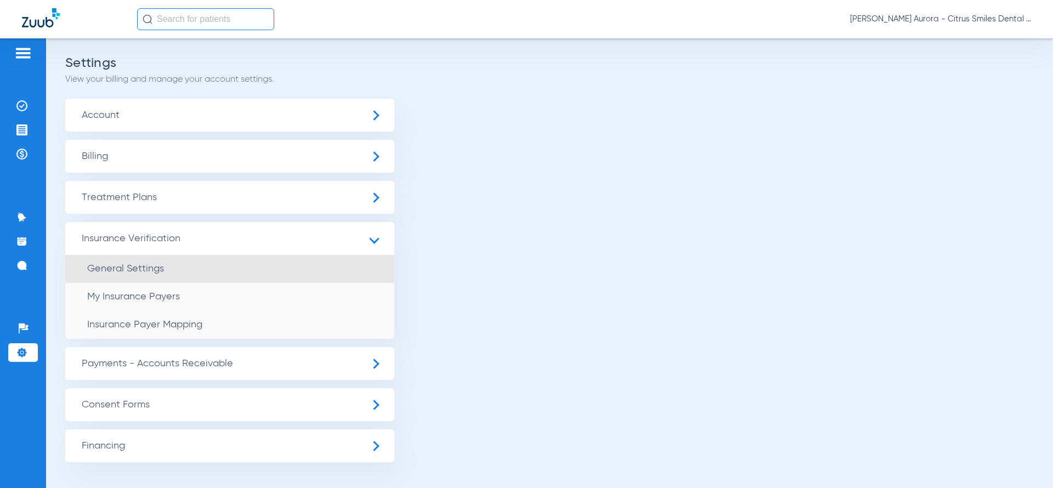
click at [211, 269] on li "General Settings" at bounding box center [229, 269] width 329 height 28
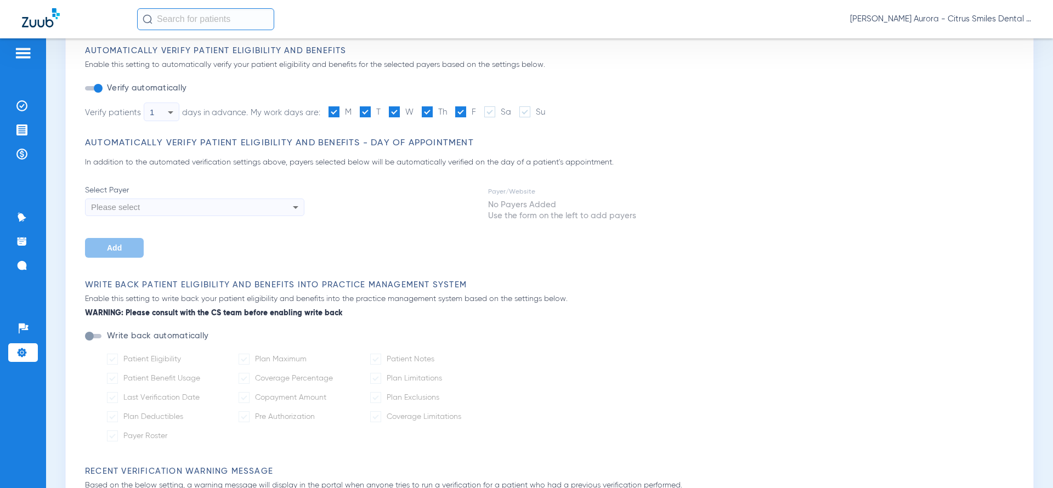
scroll to position [103, 0]
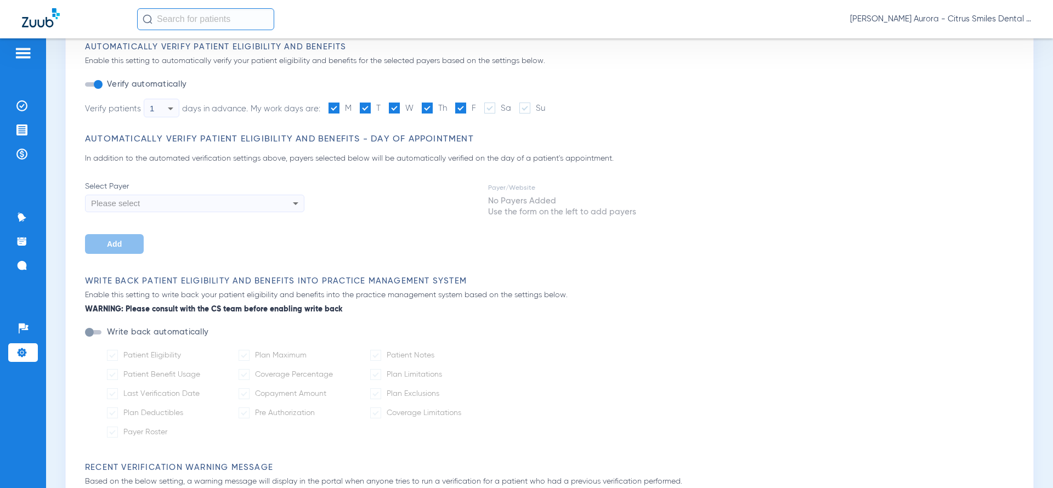
click at [95, 334] on div "button" at bounding box center [93, 332] width 16 height 4
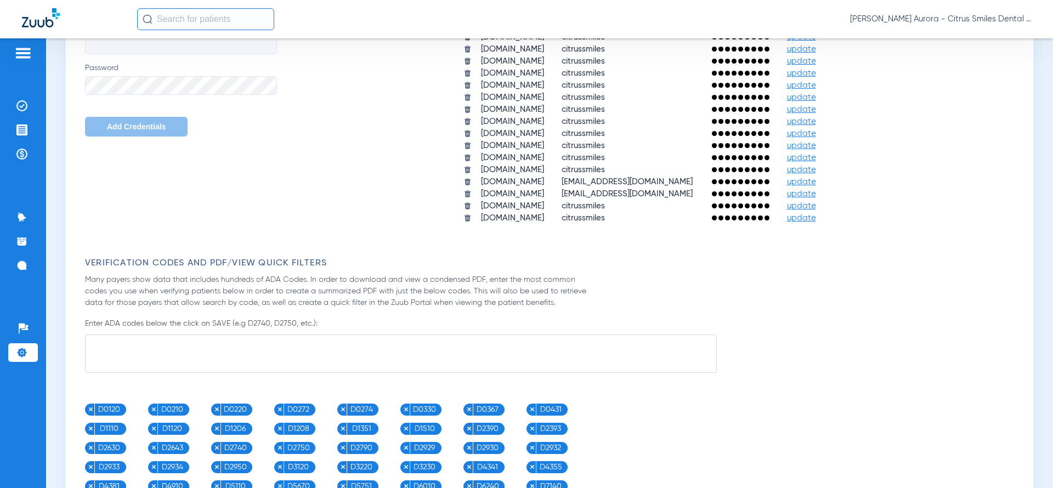
scroll to position [763, 0]
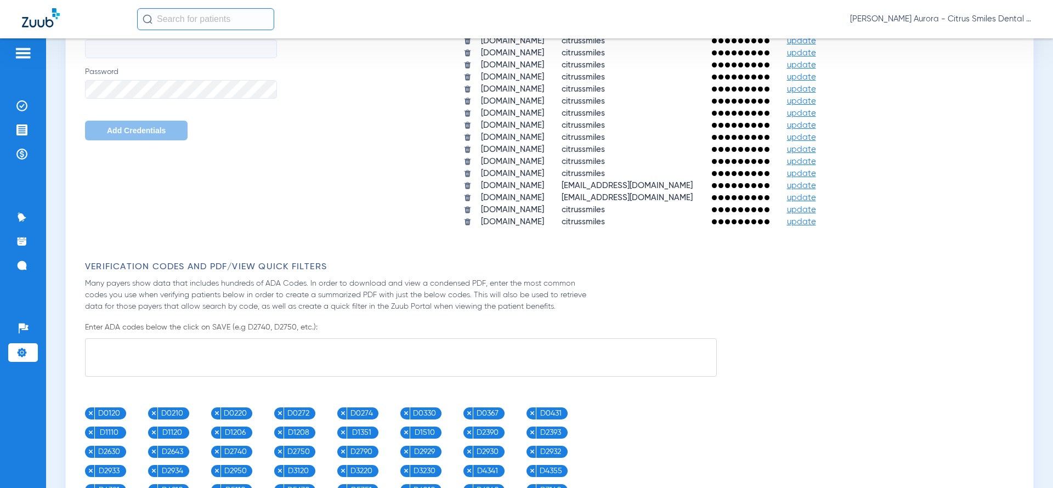
click at [200, 361] on textarea at bounding box center [401, 357] width 632 height 38
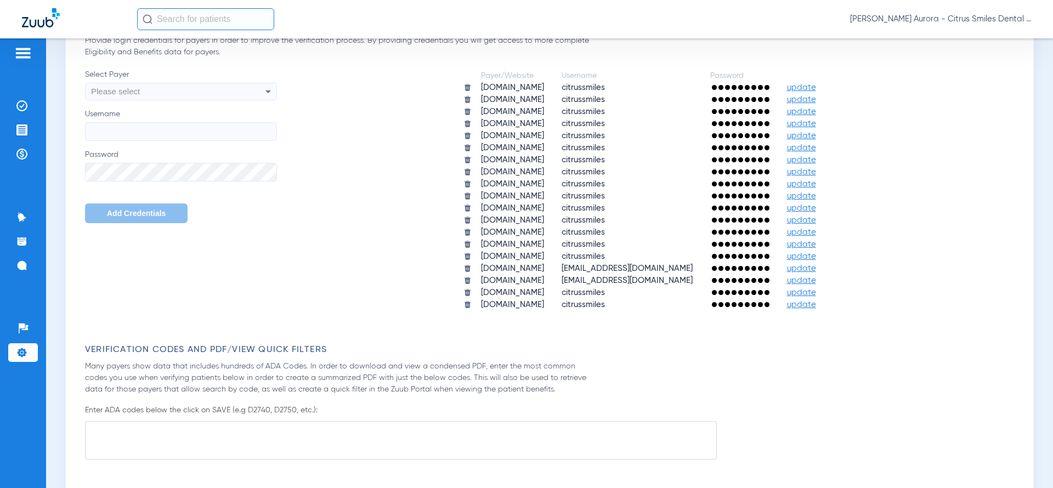
scroll to position [654, 0]
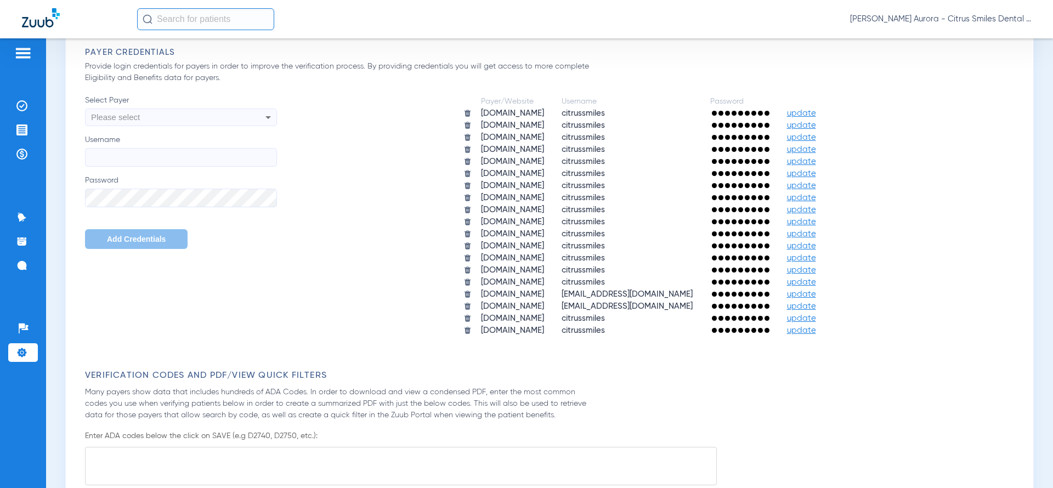
click at [231, 124] on div "Please select" at bounding box center [163, 117] width 144 height 19
type input "bea"
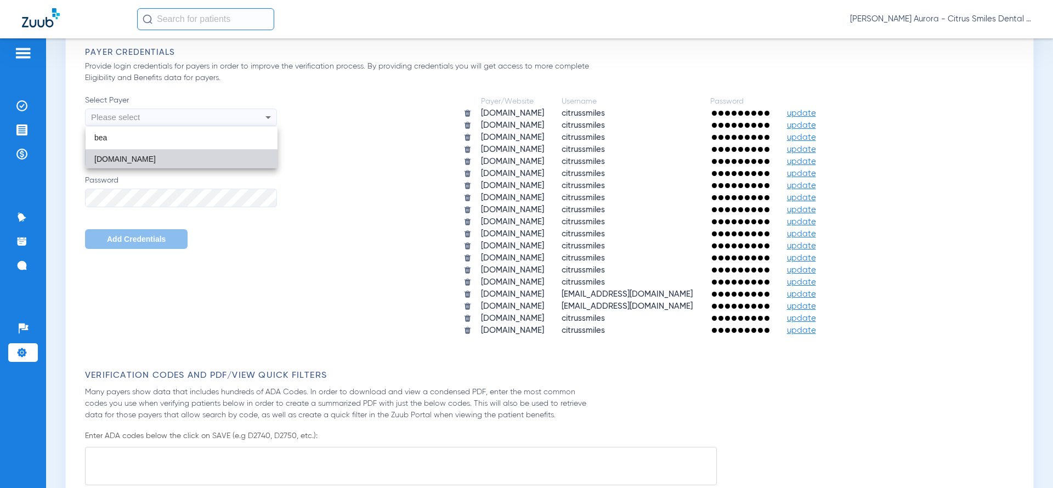
click at [181, 154] on mat-option "app.beambenefits.com" at bounding box center [182, 159] width 192 height 19
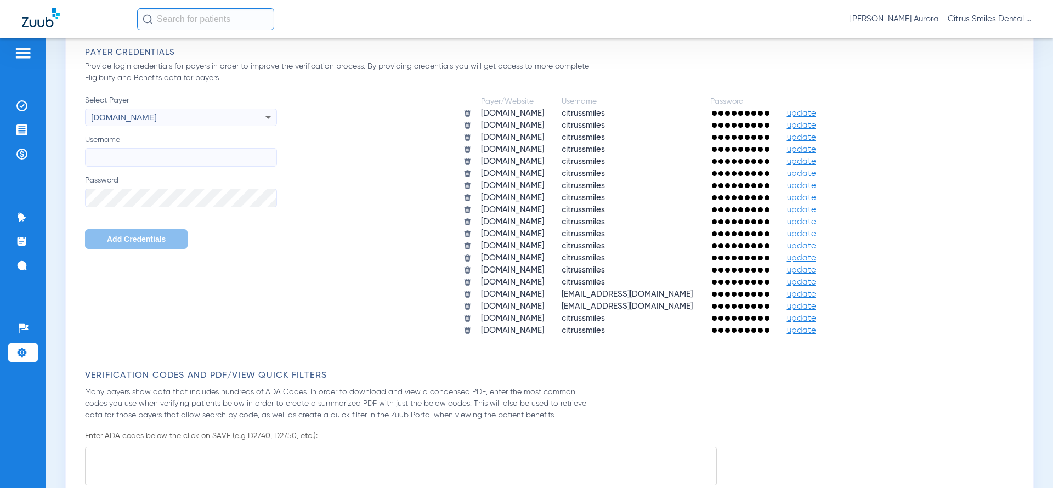
click at [181, 154] on input "Username" at bounding box center [181, 157] width 192 height 19
paste input "citrussmiles.ins@gmail.com"
type input "citrussmiles.ins@gmail.com"
click at [144, 239] on span "Add Credentials" at bounding box center [136, 239] width 59 height 9
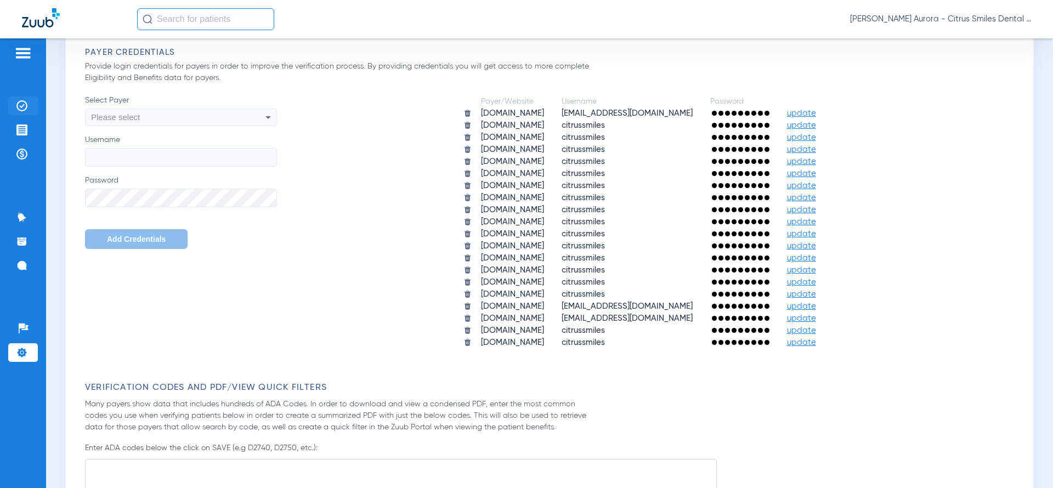
click at [24, 103] on img at bounding box center [21, 105] width 11 height 11
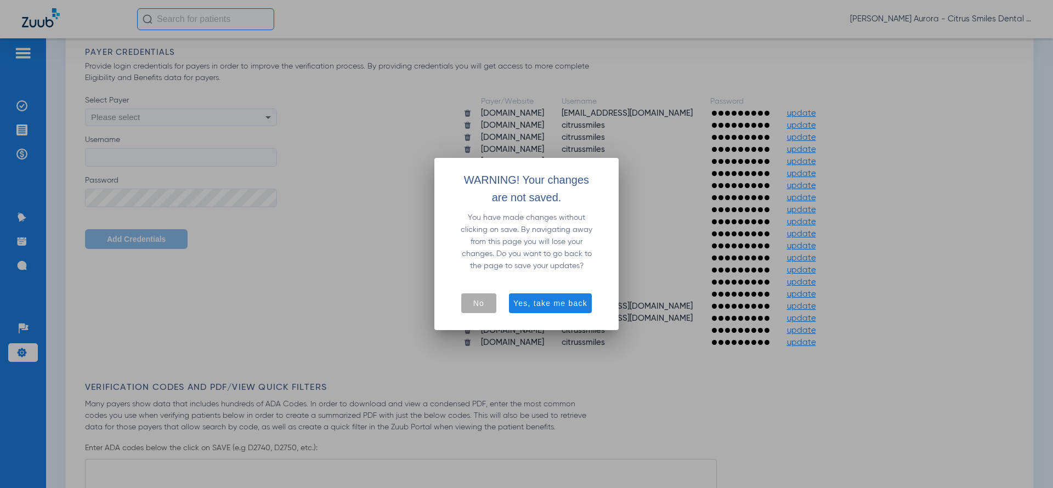
click at [469, 304] on span "button" at bounding box center [478, 303] width 35 height 26
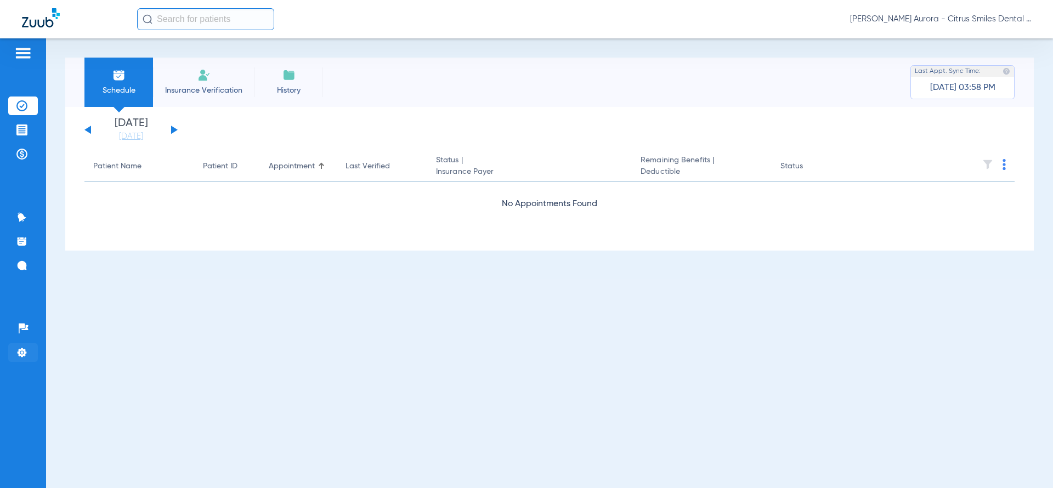
click at [17, 347] on img at bounding box center [21, 352] width 11 height 11
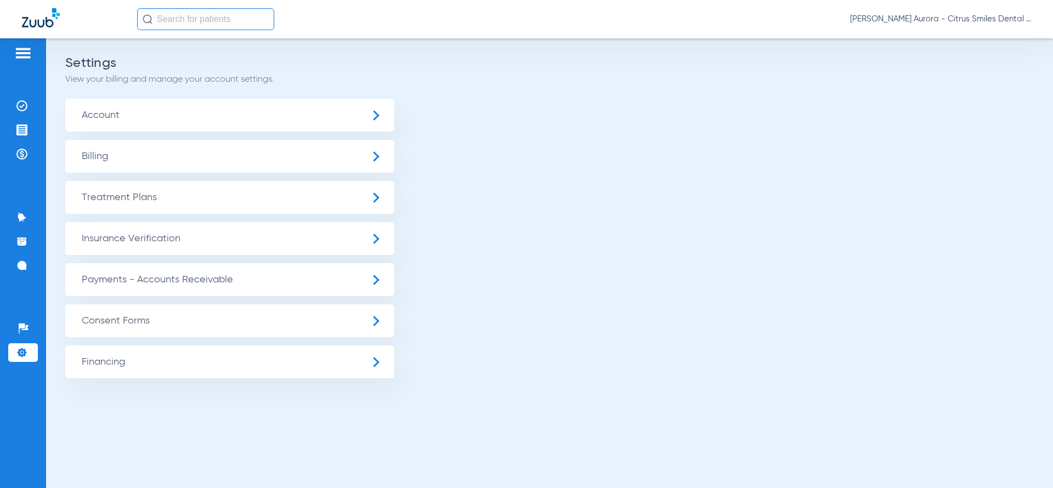
click at [158, 249] on span "Insurance Verification" at bounding box center [229, 238] width 329 height 33
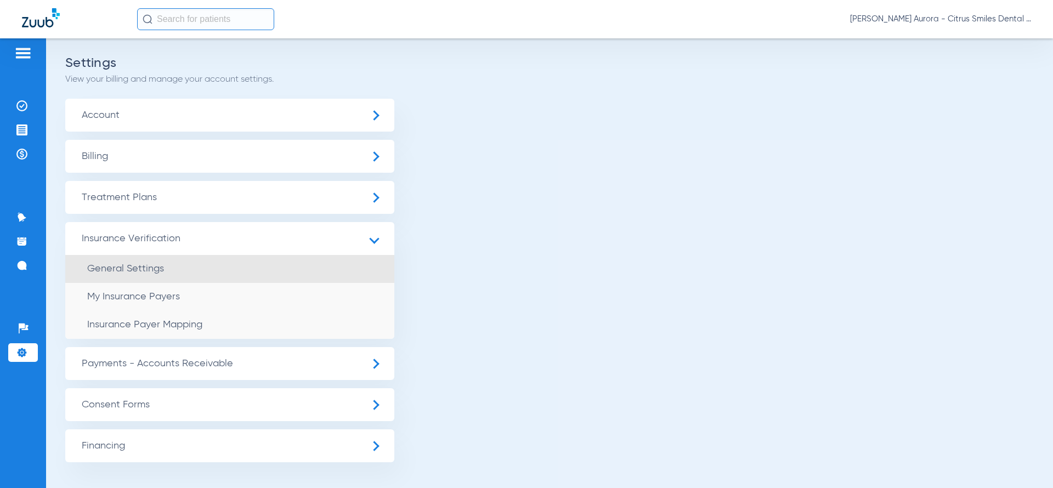
click at [154, 269] on span "General Settings" at bounding box center [125, 269] width 77 height 10
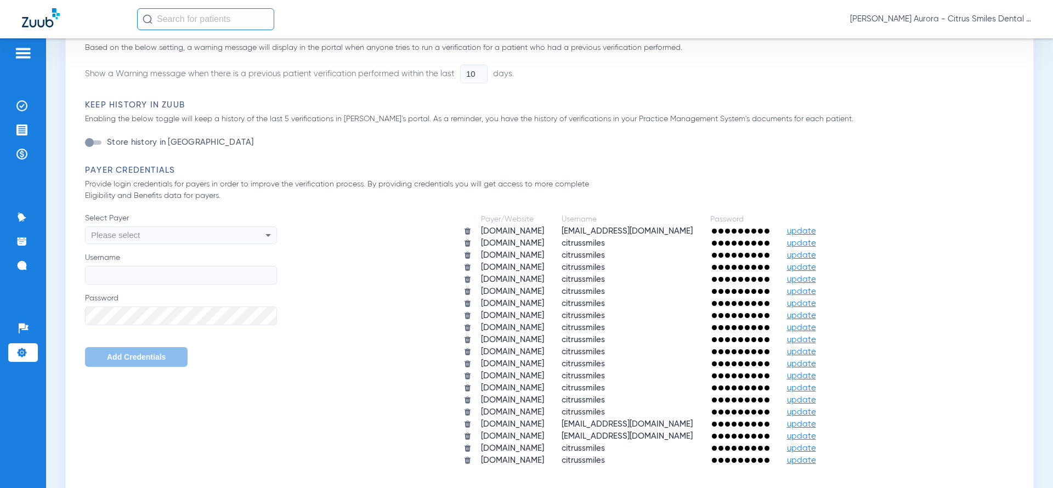
scroll to position [557, 0]
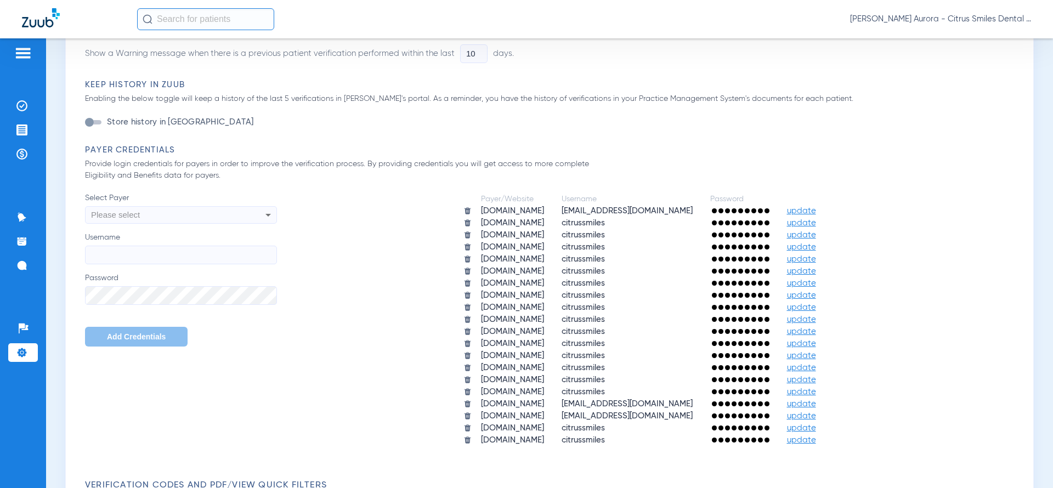
click at [816, 207] on span "update" at bounding box center [801, 211] width 29 height 8
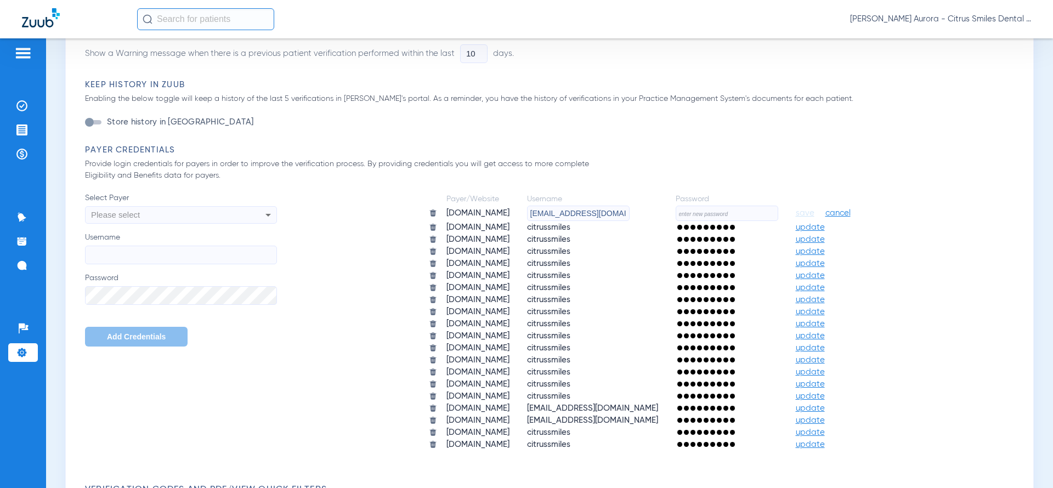
click at [778, 212] on input "text" at bounding box center [727, 213] width 103 height 15
type input "Citrus2025@"
click at [814, 211] on span "save" at bounding box center [805, 213] width 19 height 10
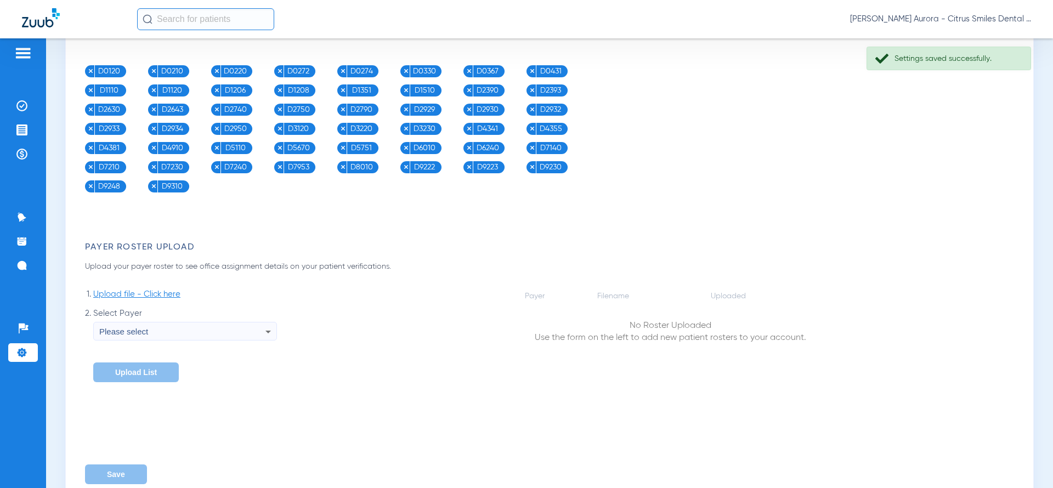
scroll to position [1146, 0]
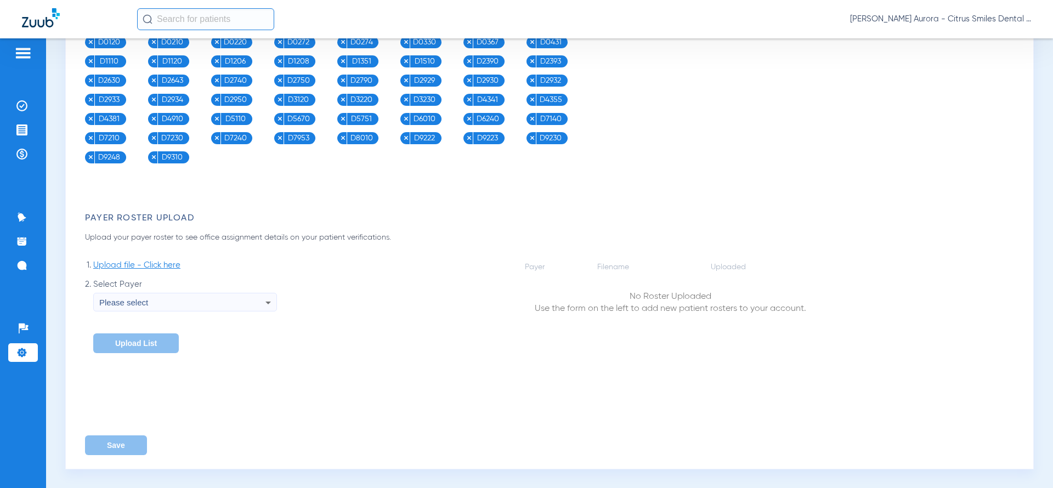
click at [43, 149] on div "Patients Insurance Verification Treatment Acceptance Payments & A/R Communicati…" at bounding box center [526, 282] width 1053 height 488
click at [27, 102] on img at bounding box center [21, 105] width 11 height 11
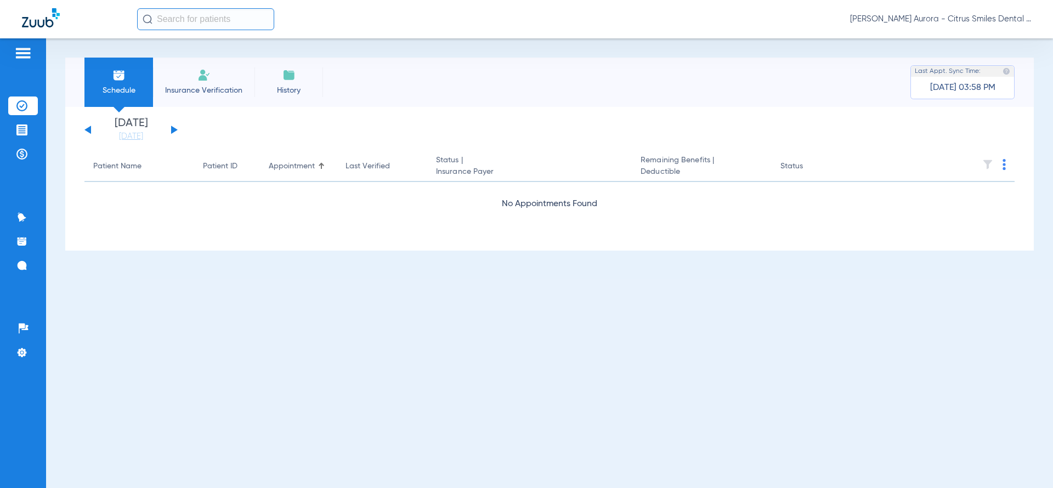
click at [201, 99] on li "Insurance Verification" at bounding box center [203, 82] width 101 height 49
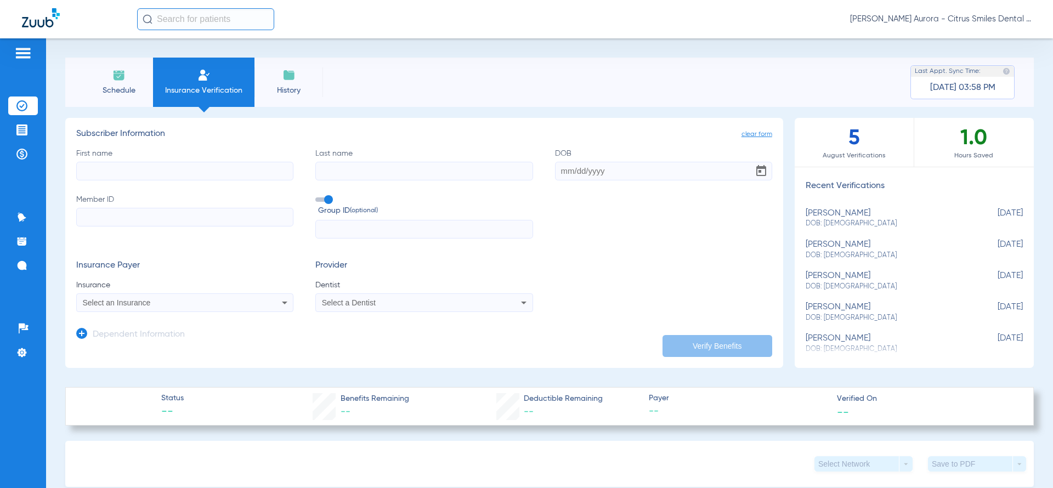
click at [187, 305] on div "Select an Insurance" at bounding box center [165, 303] width 164 height 8
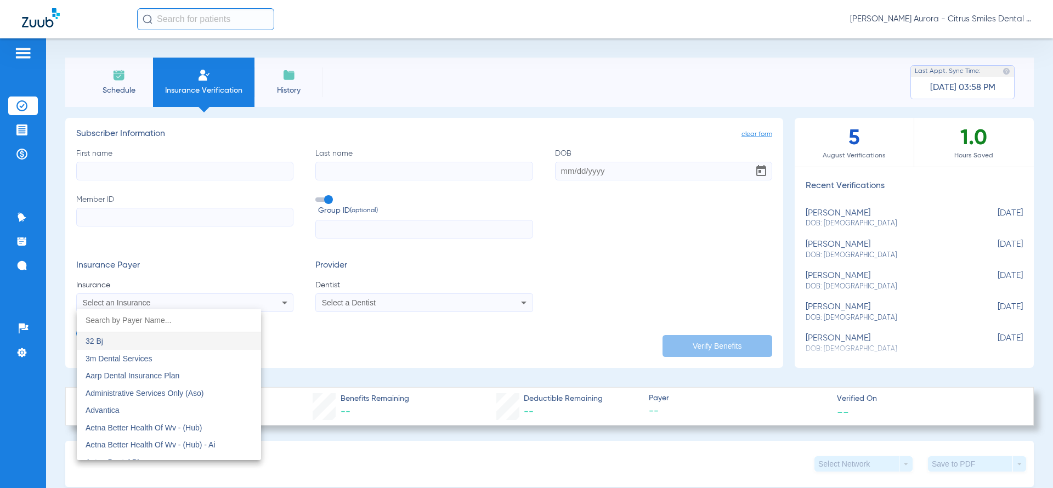
click at [187, 305] on div at bounding box center [526, 244] width 1053 height 488
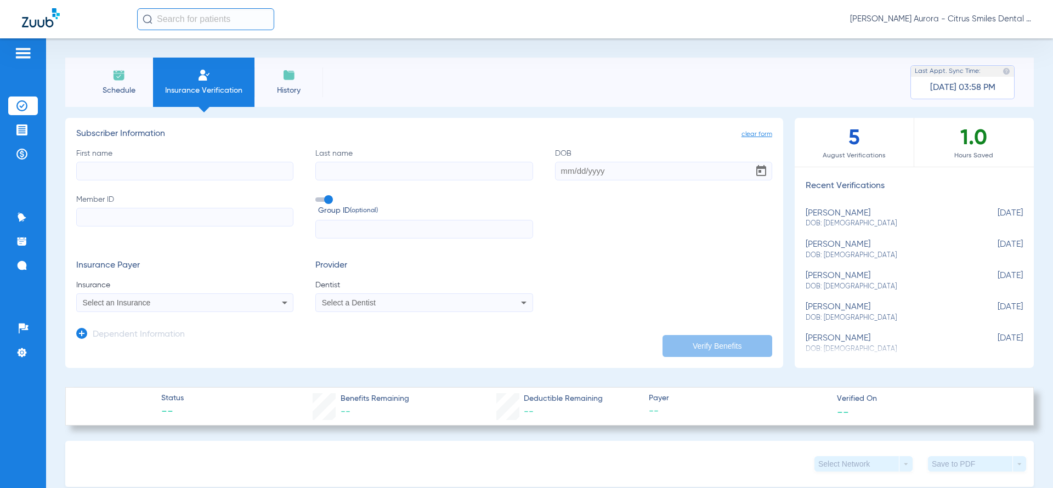
click at [187, 305] on div "Select an Insurance" at bounding box center [165, 303] width 164 height 8
type input "bea"
click at [166, 336] on mat-option "Beam Dental - Ai" at bounding box center [169, 341] width 184 height 18
click at [370, 299] on span "Select a Dentist" at bounding box center [349, 302] width 54 height 9
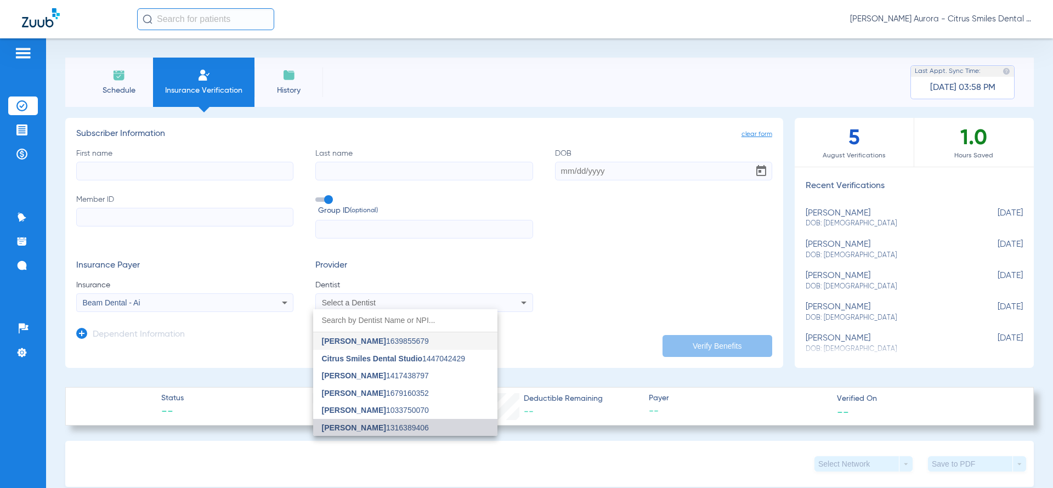
click at [364, 423] on span "Mahima Gupta" at bounding box center [354, 427] width 64 height 9
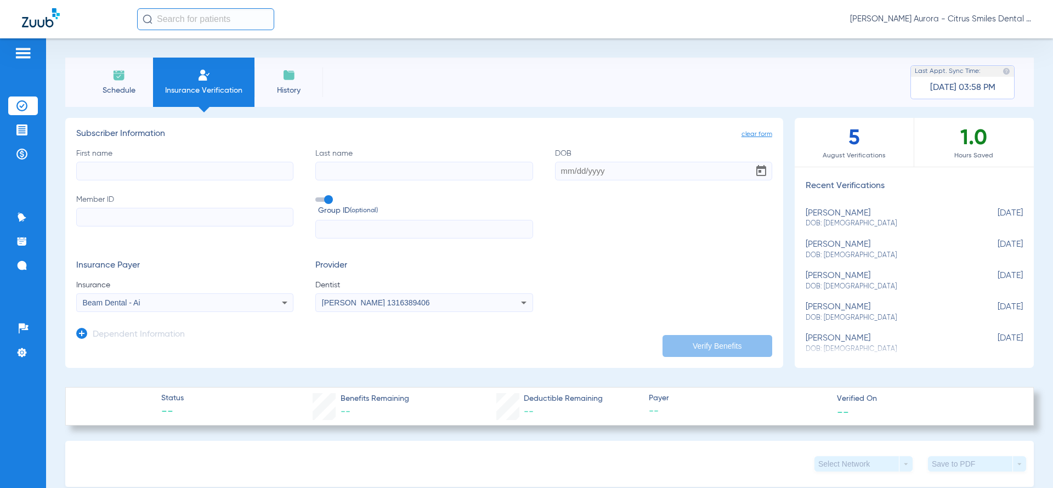
click at [229, 214] on input "Member ID" at bounding box center [184, 217] width 217 height 19
type input "384933500"
click at [275, 178] on input "First name" at bounding box center [184, 171] width 217 height 19
type input "jordan"
click at [394, 169] on input "Last name" at bounding box center [423, 171] width 217 height 19
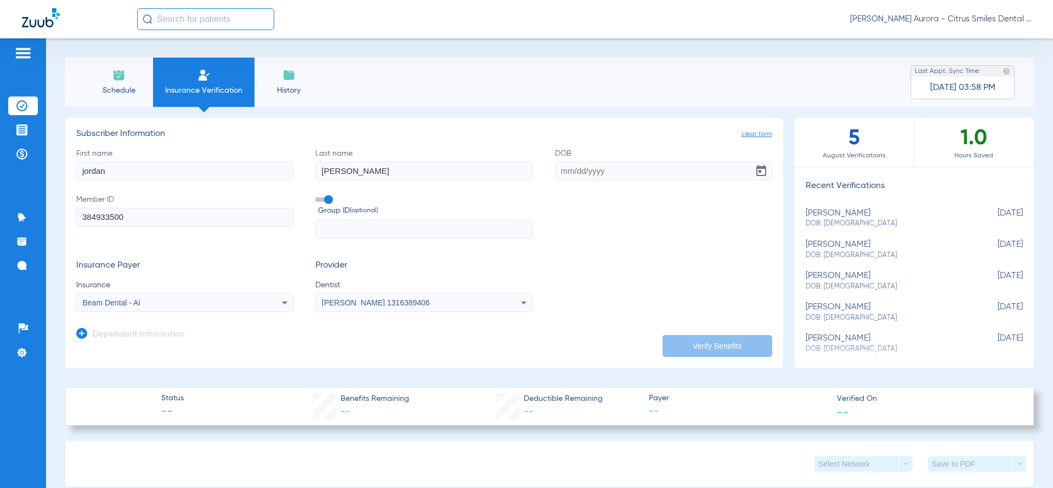
type input "franks"
click at [555, 174] on input "DOB" at bounding box center [663, 171] width 217 height 19
type input "01/05/1999"
click at [683, 344] on button "Verify Benefits" at bounding box center [717, 346] width 110 height 22
